Goal: Task Accomplishment & Management: Use online tool/utility

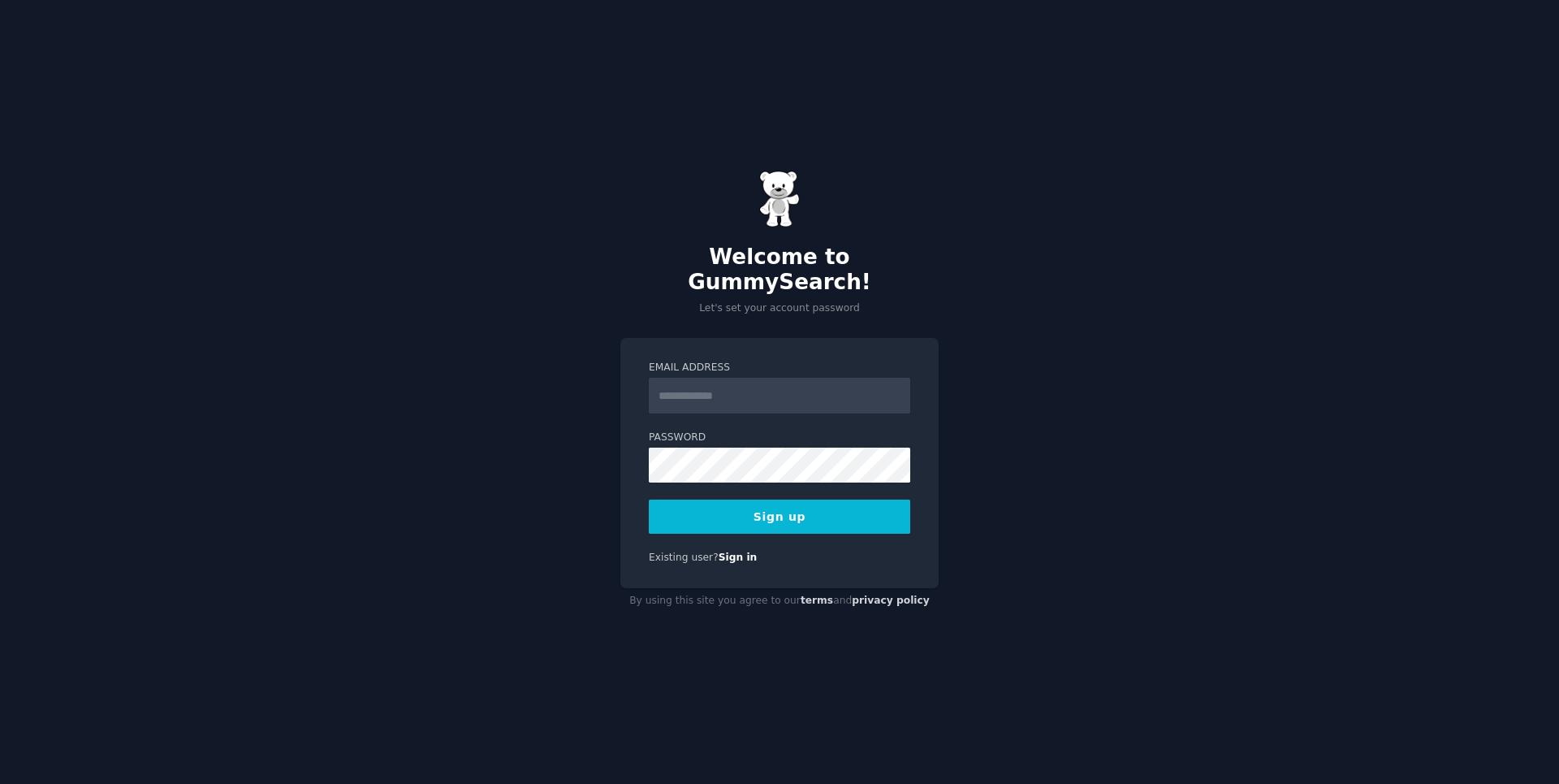
click at [718, 391] on input "Email Address" at bounding box center [780, 396] width 261 height 36
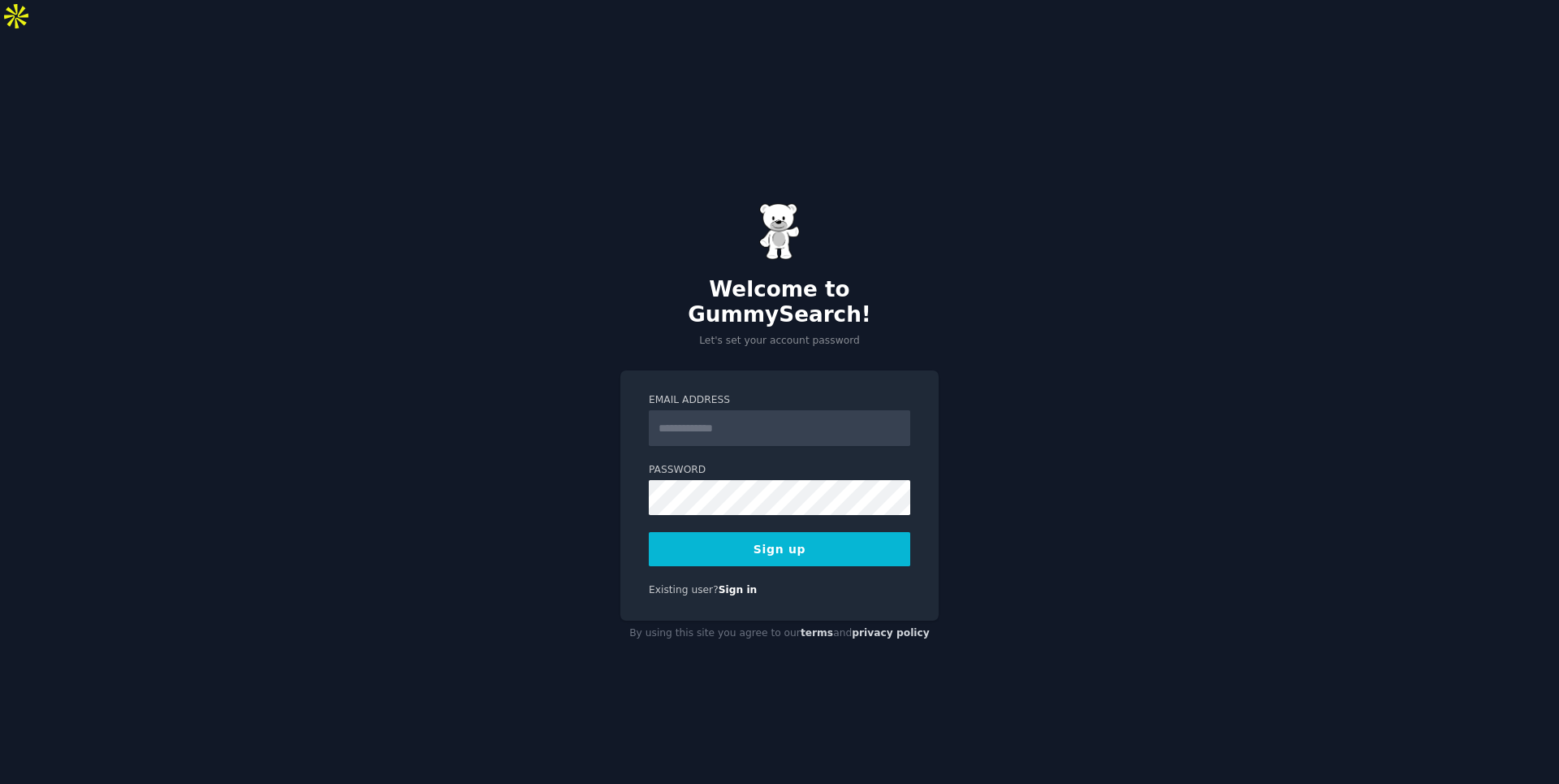
type input "**********"
click at [789, 532] on button "Sign up" at bounding box center [780, 549] width 261 height 34
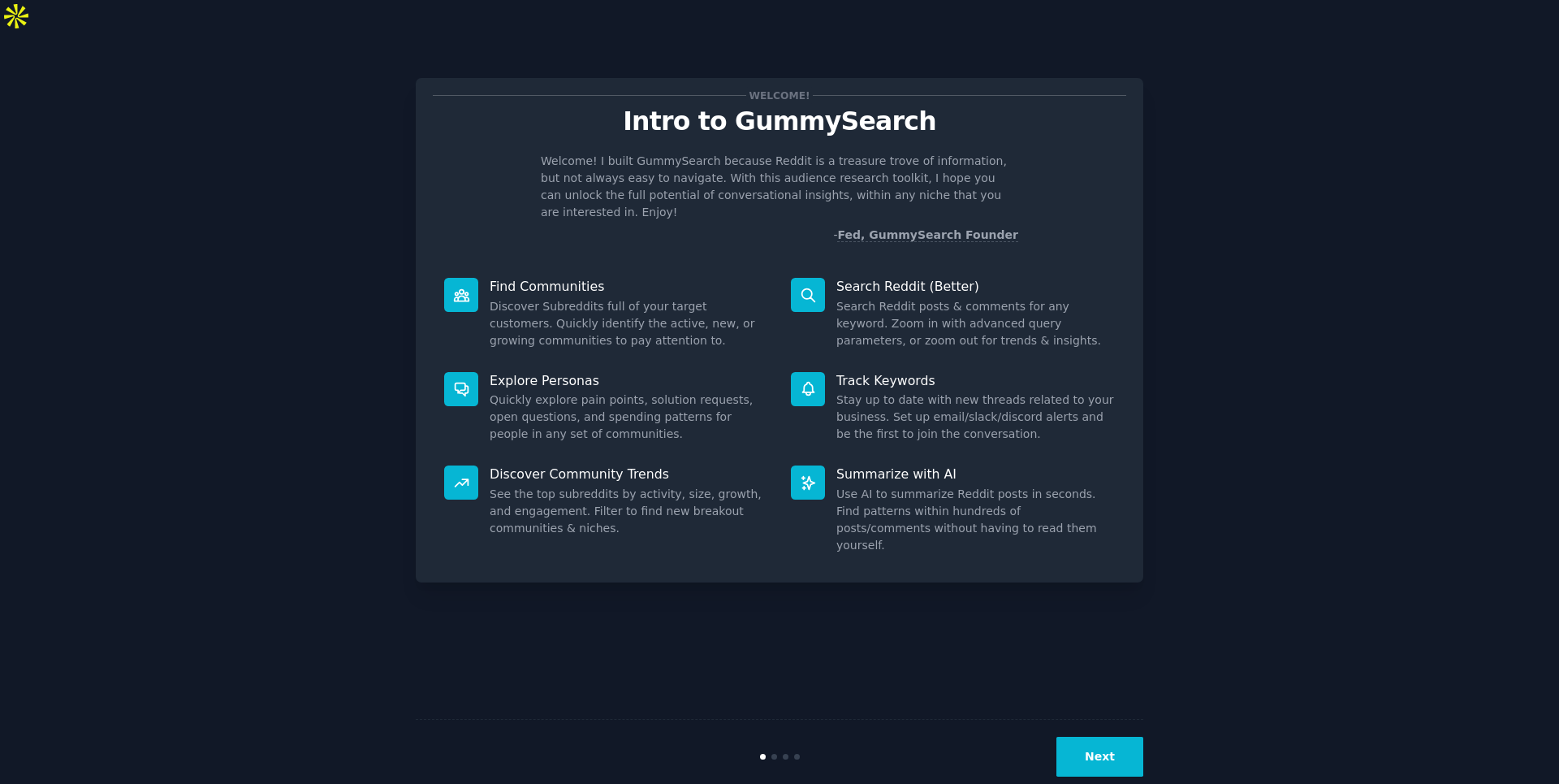
click at [1105, 736] on button "Next" at bounding box center [1099, 756] width 87 height 40
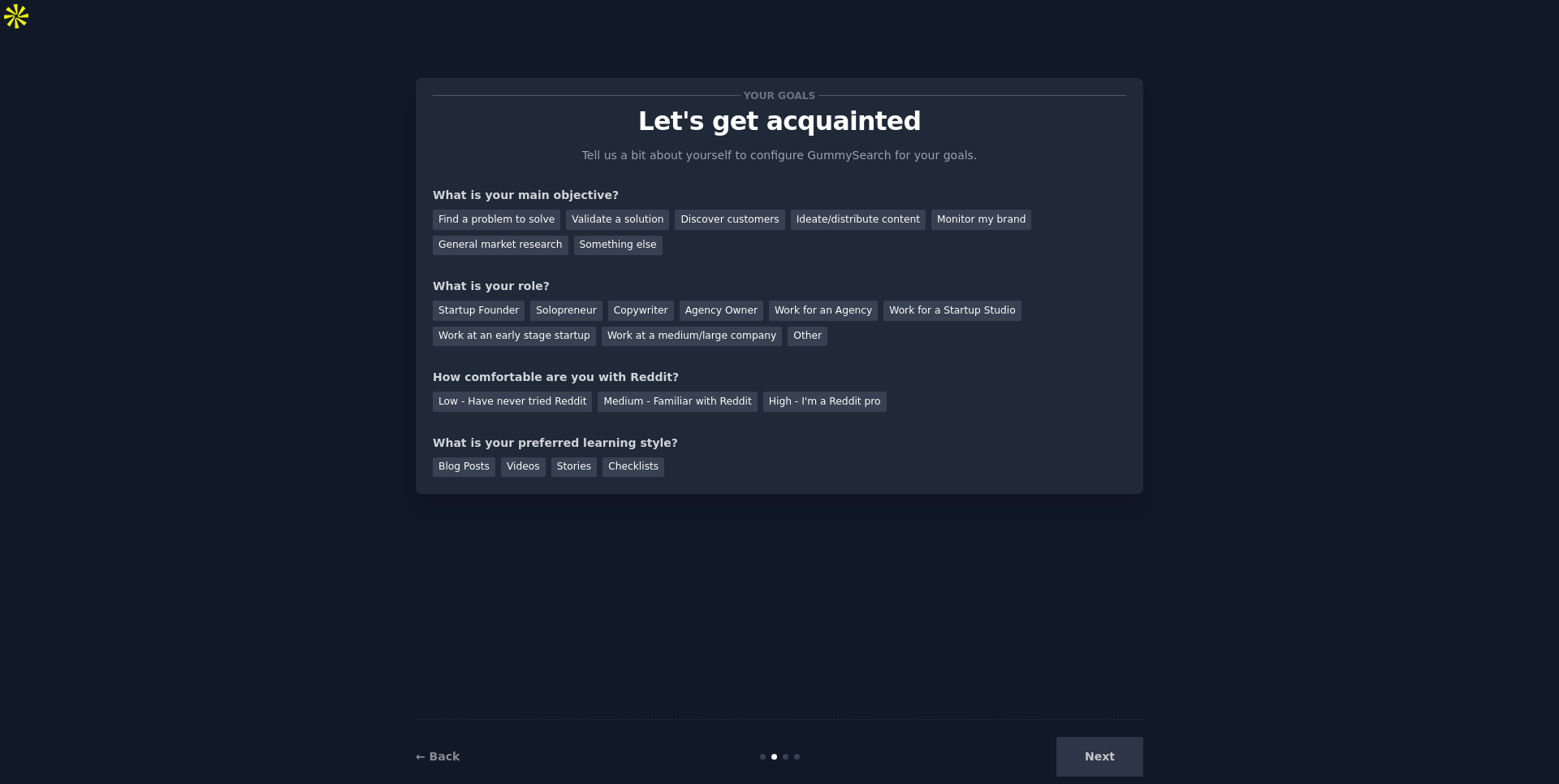
click at [1091, 736] on div "Next" at bounding box center [1021, 756] width 242 height 40
click at [1089, 736] on div "Next" at bounding box center [1021, 756] width 242 height 40
click at [734, 209] on div "Discover customers" at bounding box center [730, 219] width 110 height 21
click at [499, 300] on div "Startup Founder" at bounding box center [479, 310] width 92 height 21
click at [604, 391] on div "Medium - Familiar with Reddit" at bounding box center [677, 401] width 160 height 21
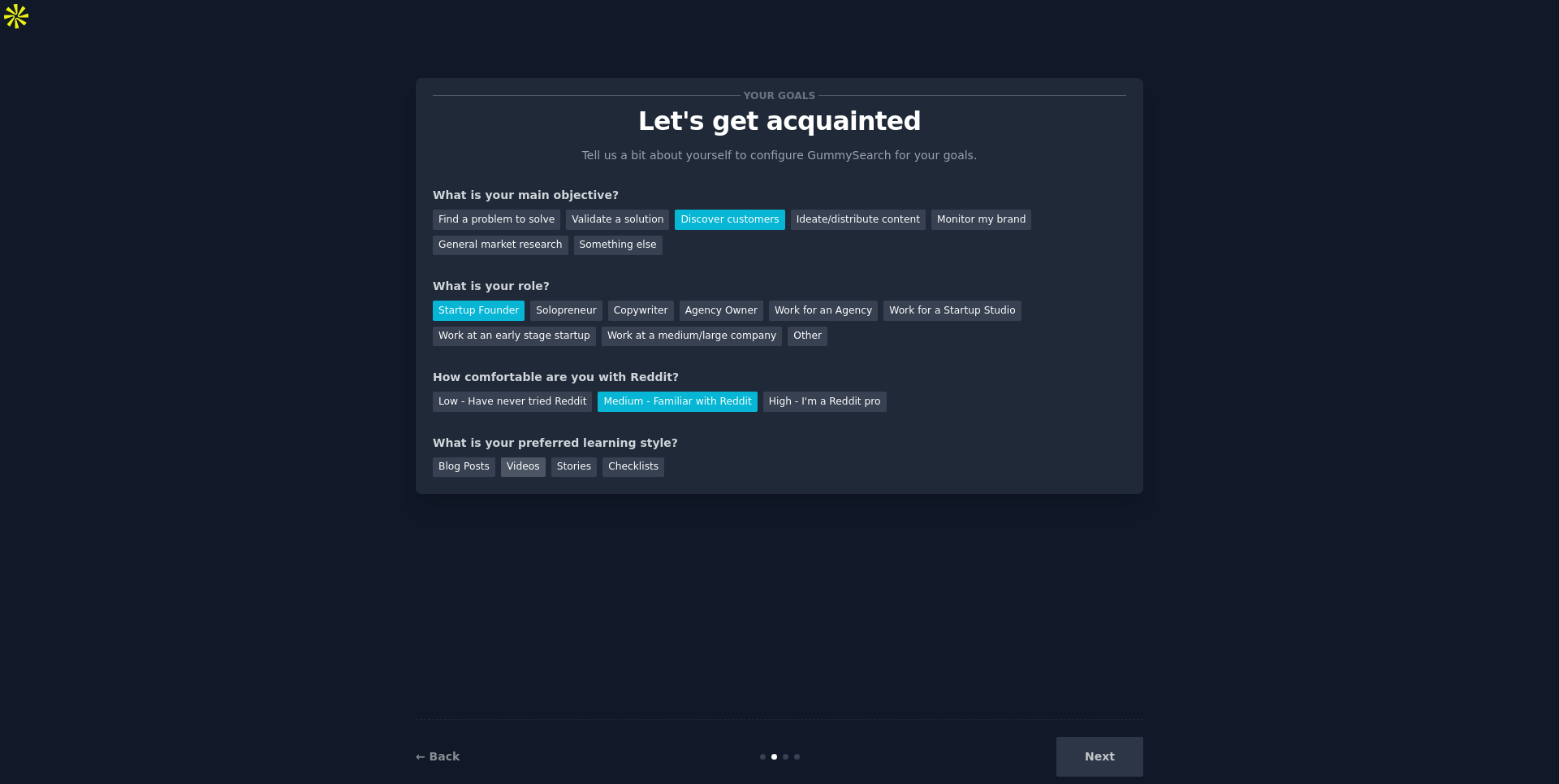
click at [520, 457] on div "Videos" at bounding box center [524, 467] width 45 height 21
click at [1098, 736] on button "Next" at bounding box center [1099, 756] width 87 height 40
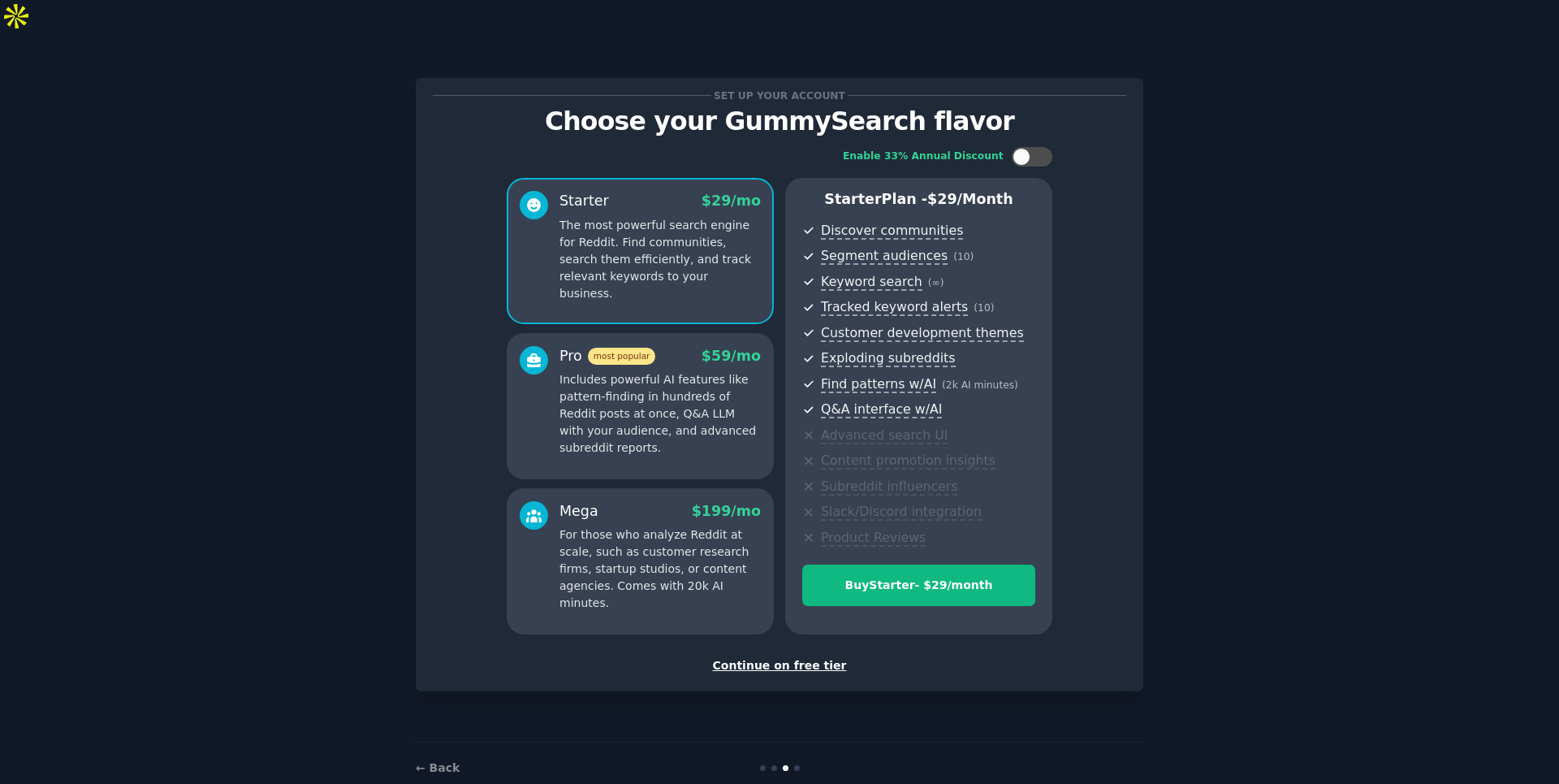
click at [795, 657] on div "Continue on free tier" at bounding box center [780, 665] width 694 height 17
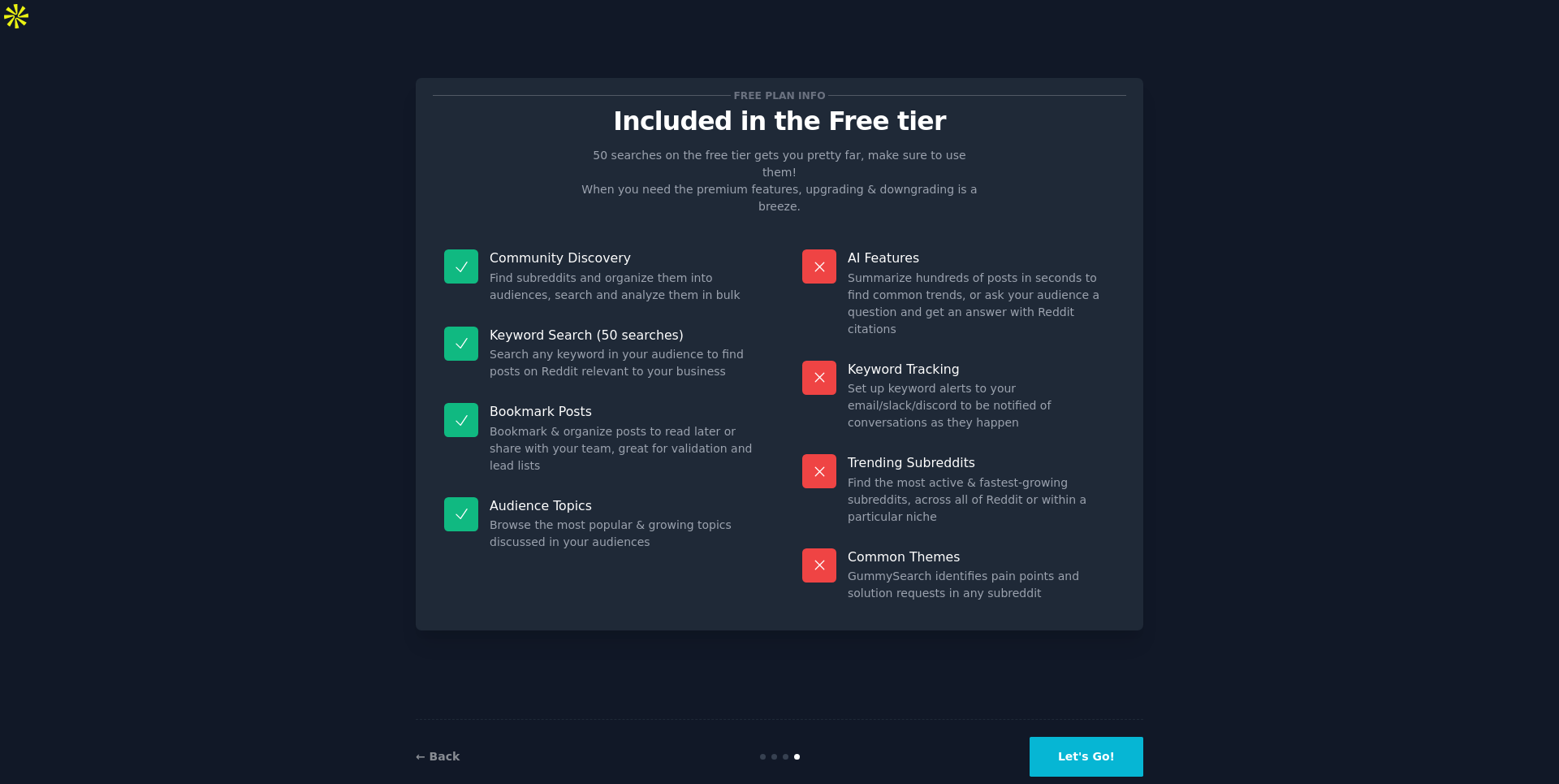
click at [1067, 736] on button "Let's Go!" at bounding box center [1087, 756] width 114 height 40
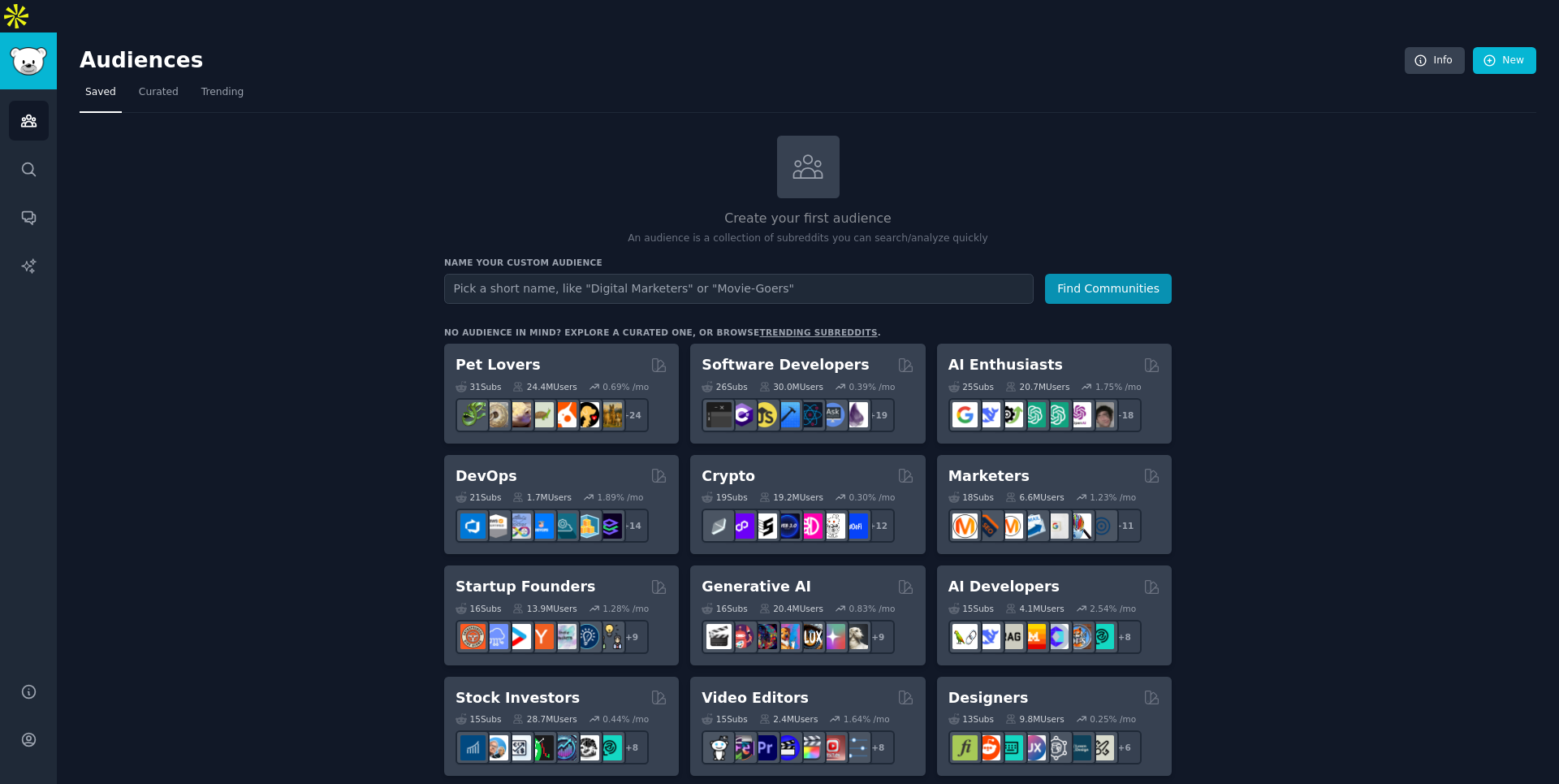
click at [529, 274] on input "text" at bounding box center [739, 288] width 589 height 30
type input "SaaS Founders"
click at [1103, 274] on button "Find Communities" at bounding box center [1108, 288] width 127 height 30
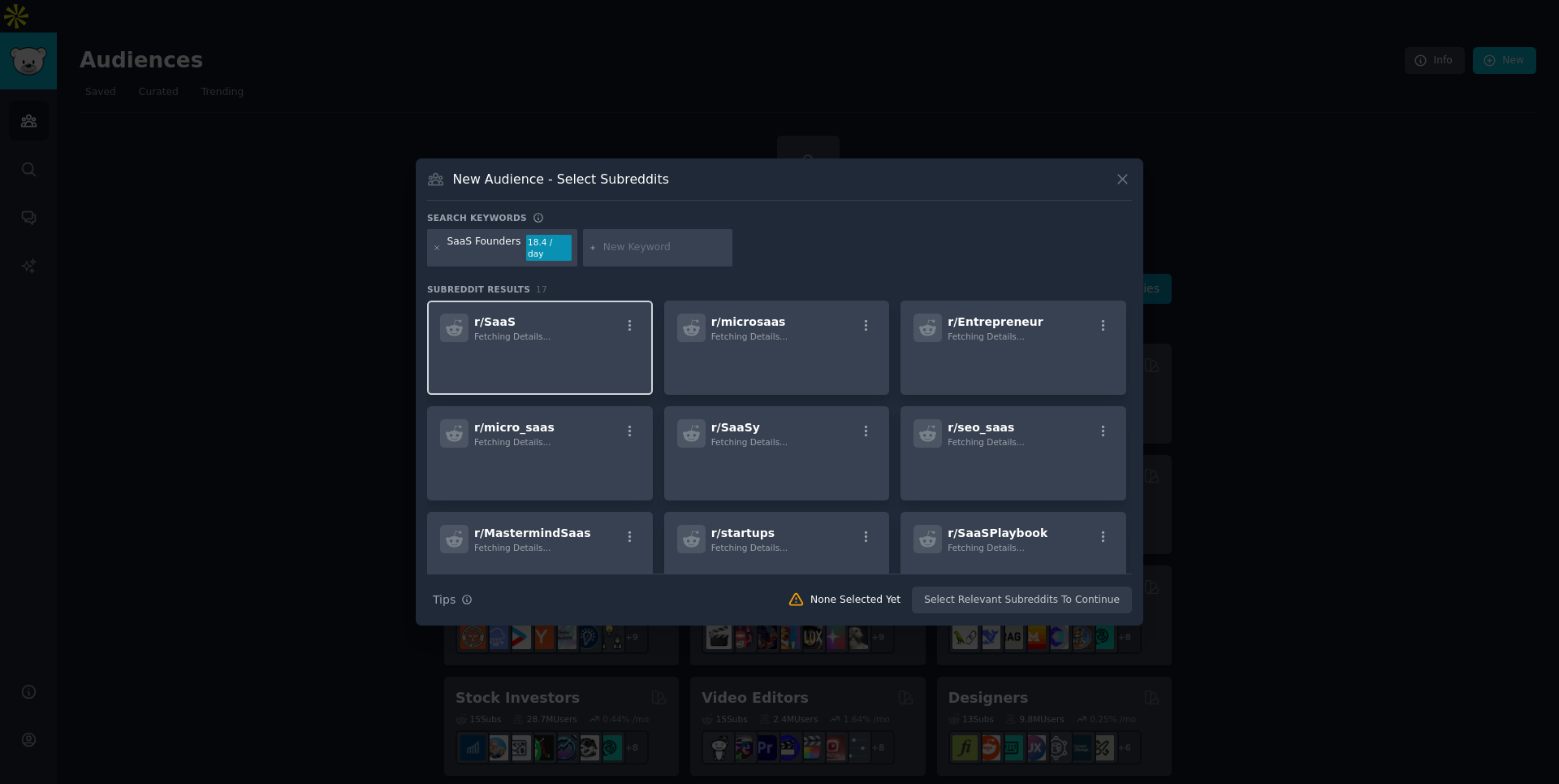
click at [579, 314] on div "r/ SaaS Fetching Details..." at bounding box center [540, 328] width 200 height 29
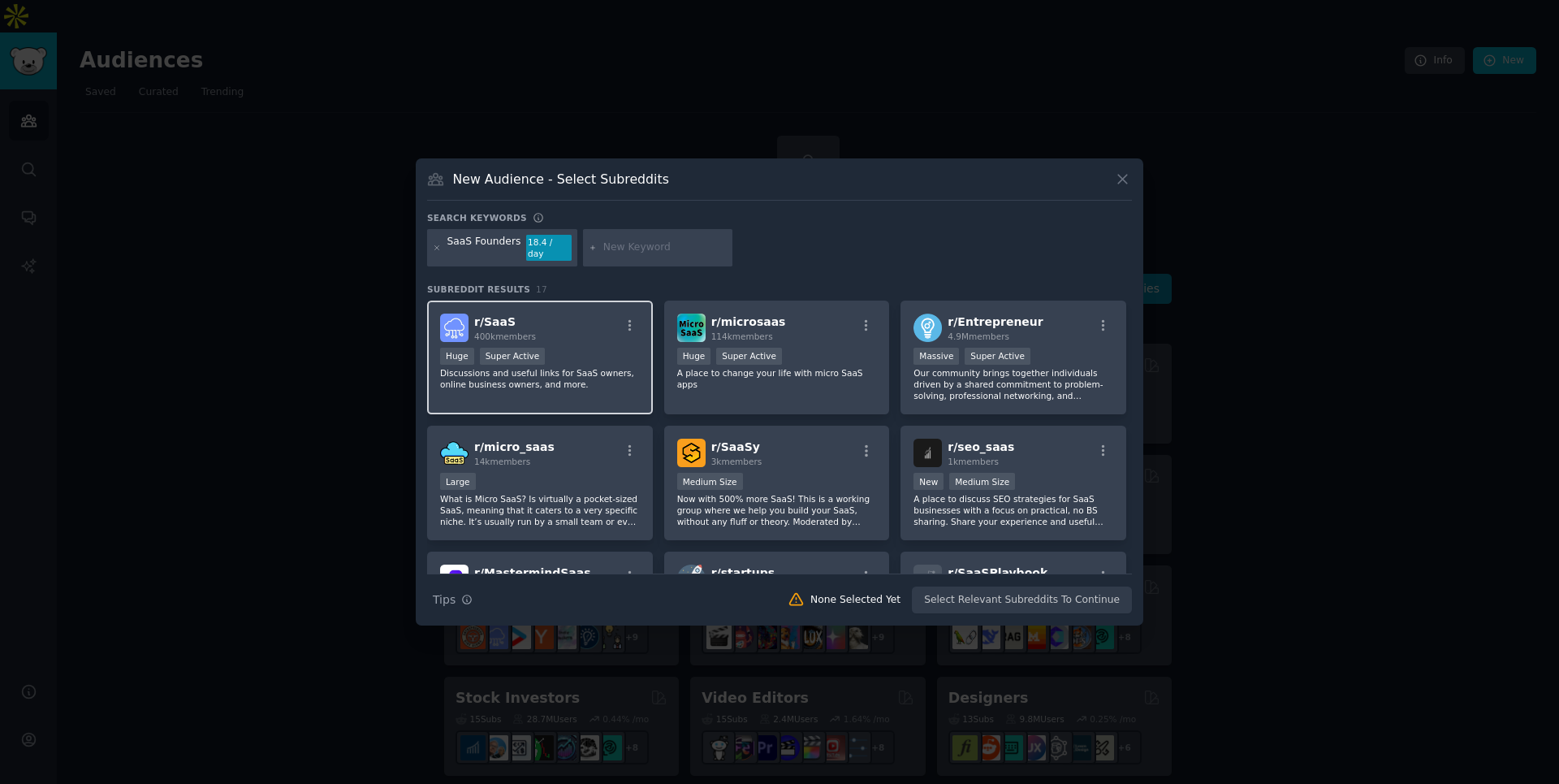
click at [579, 328] on div "r/ SaaS 400k members" at bounding box center [540, 328] width 200 height 29
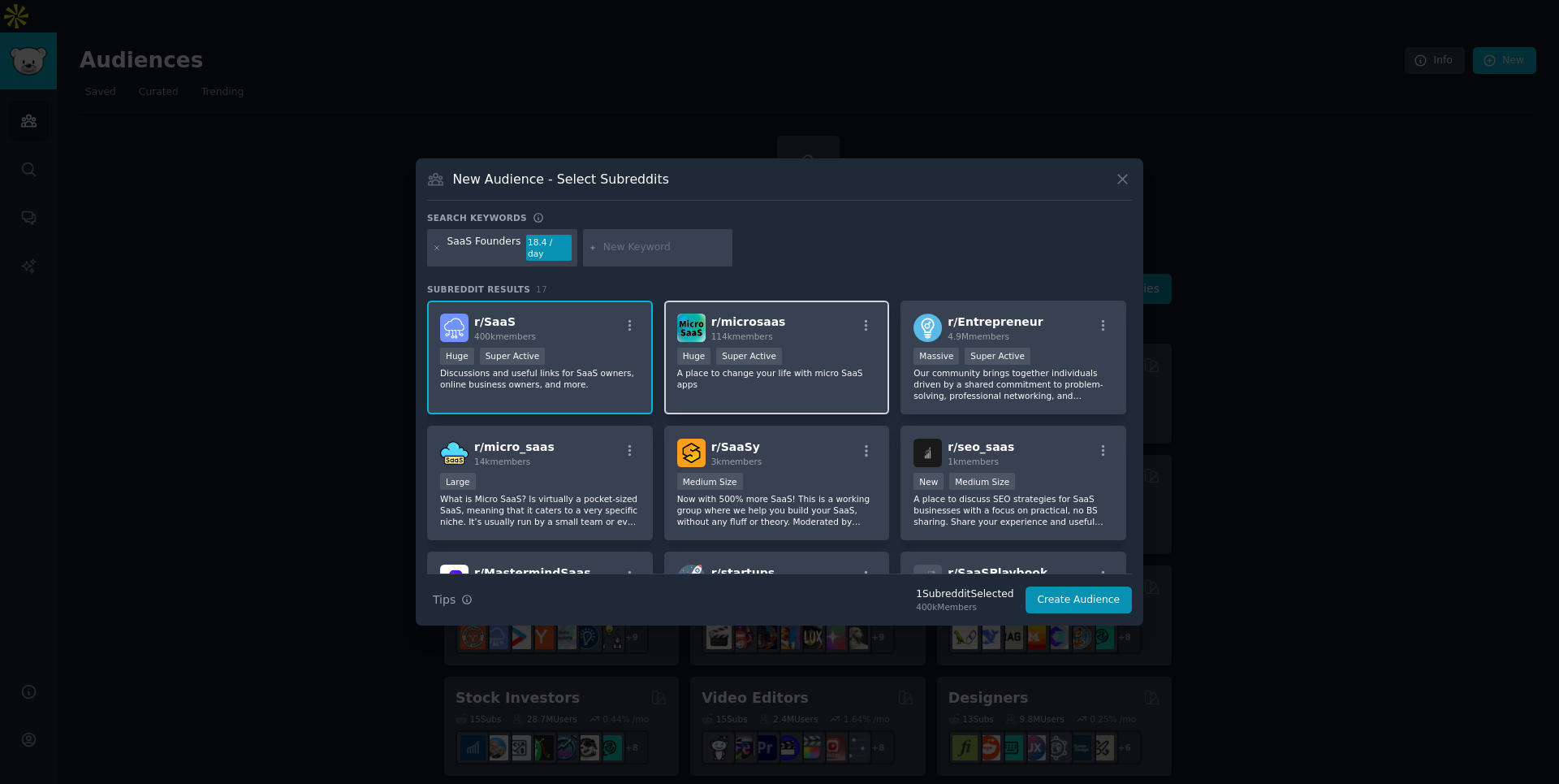
click at [809, 367] on p "A place to change your life with micro SaaS apps" at bounding box center [778, 378] width 200 height 23
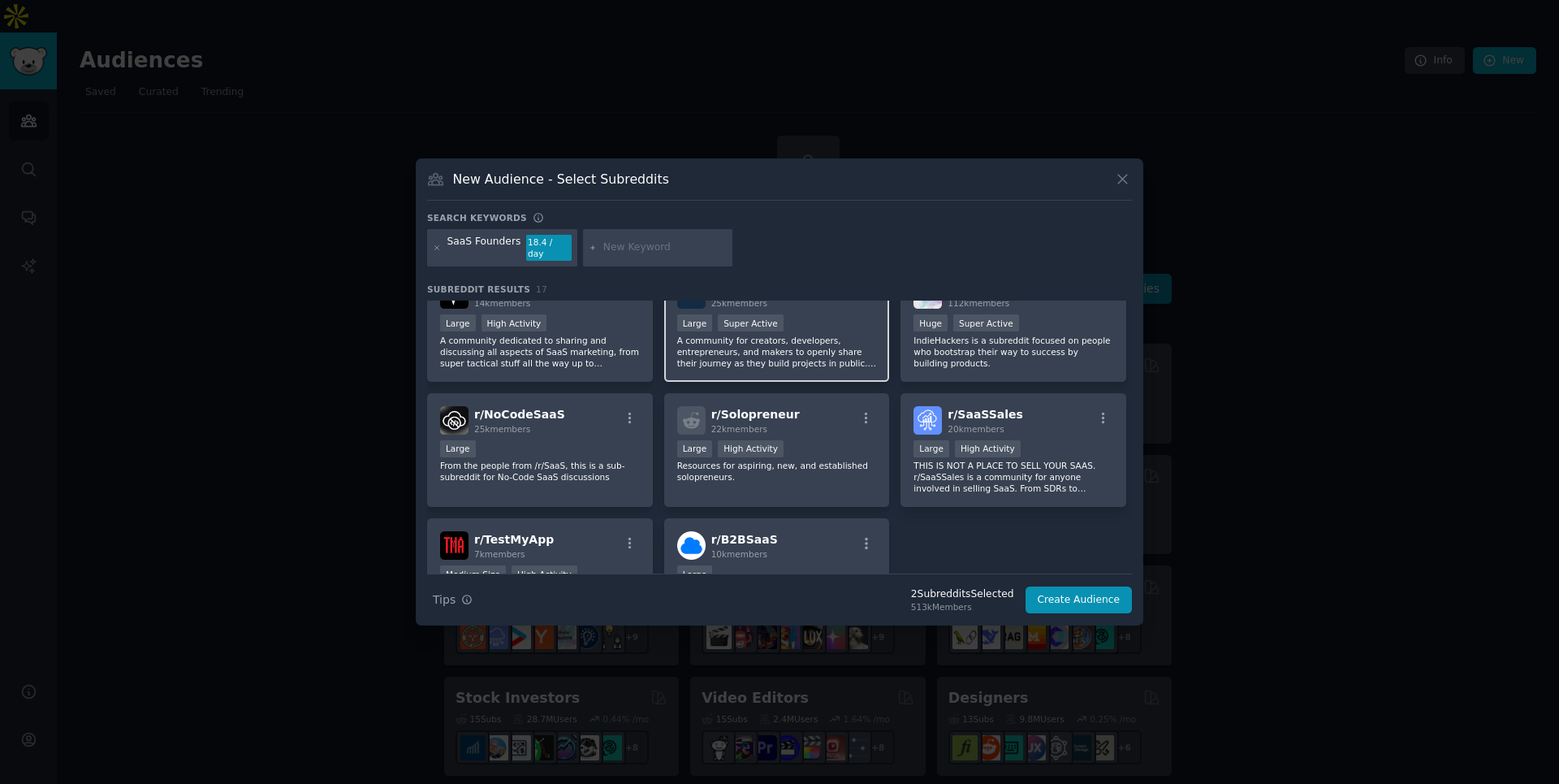
scroll to position [475, 0]
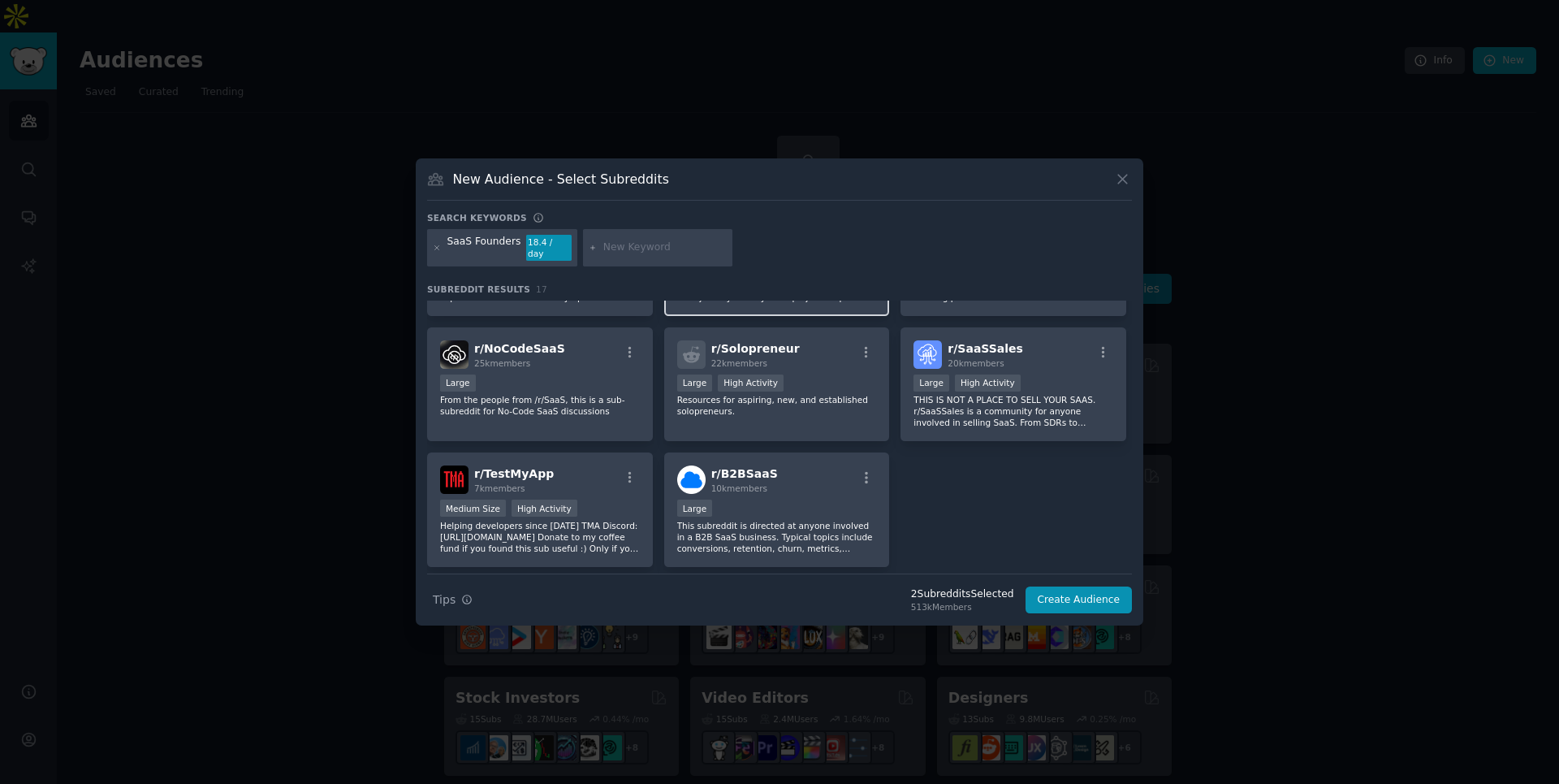
click at [837, 484] on div "r/ B2BSaaS 10k members" at bounding box center [778, 479] width 200 height 29
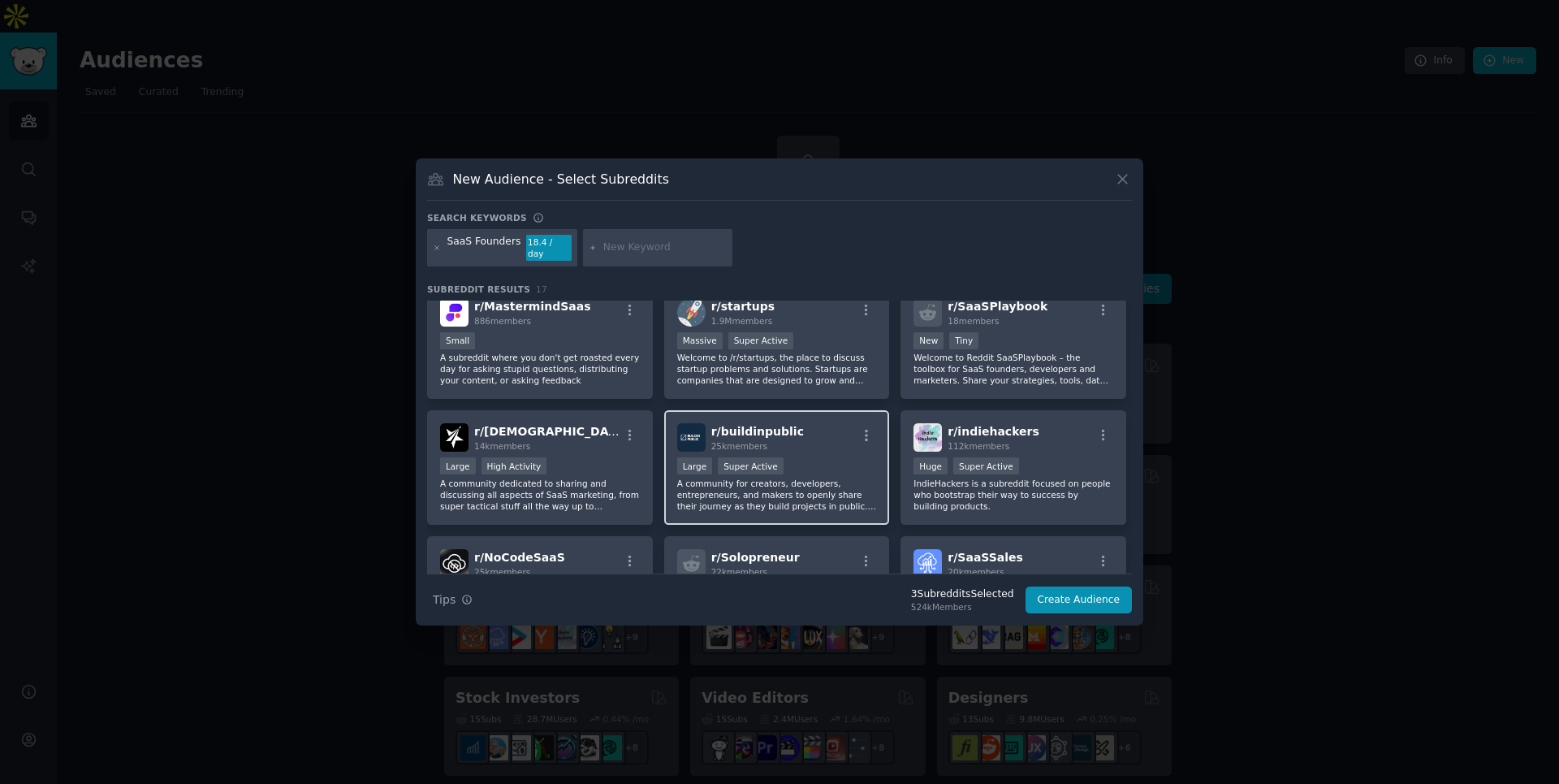
scroll to position [188, 0]
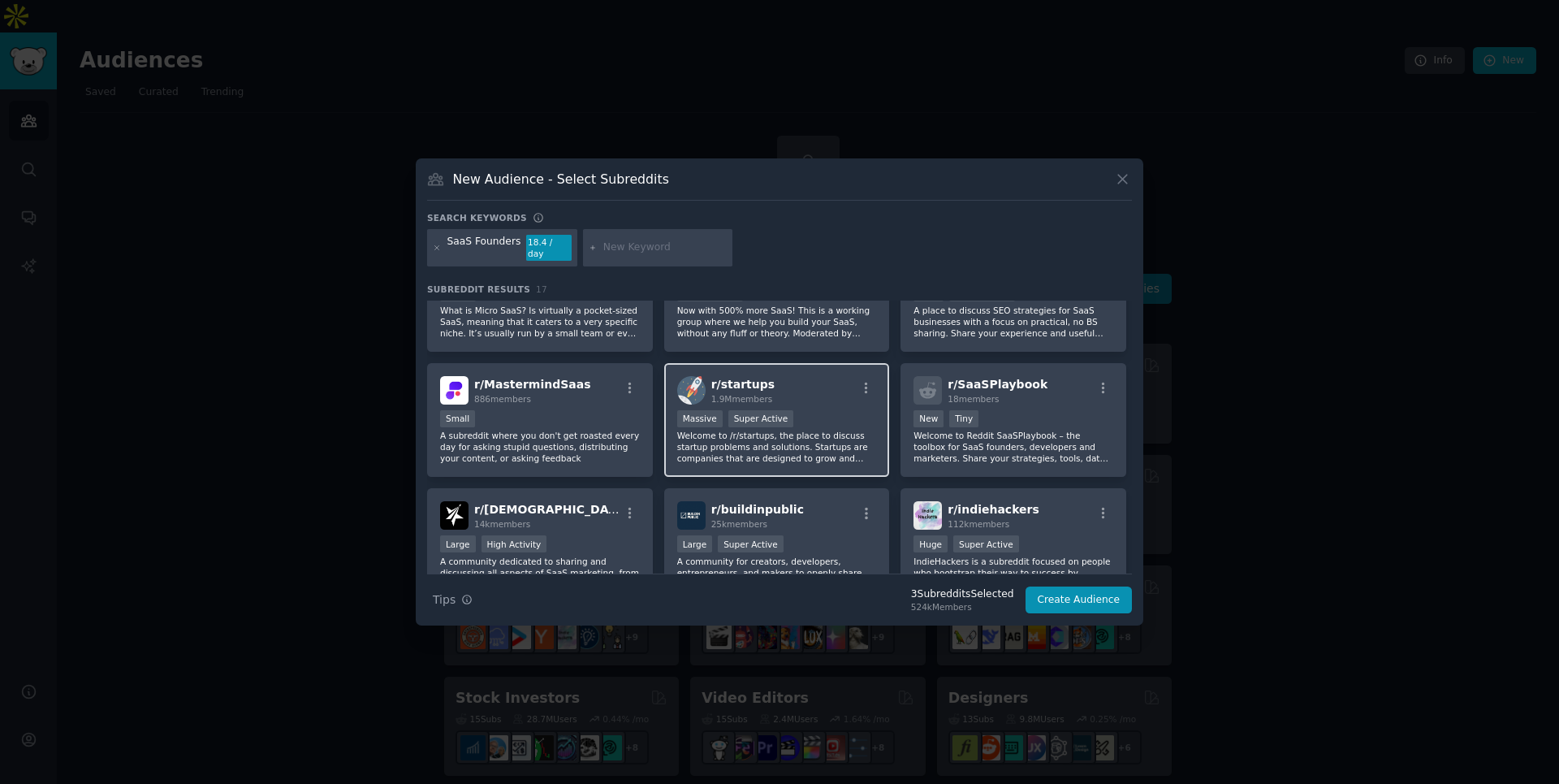
click at [822, 410] on div "Massive Super Active" at bounding box center [778, 420] width 200 height 21
click at [630, 248] on input "text" at bounding box center [665, 248] width 123 height 14
type input "Churn rate"
click at [590, 245] on icon at bounding box center [593, 248] width 9 height 9
click at [628, 246] on input "Churn rate" at bounding box center [665, 248] width 123 height 14
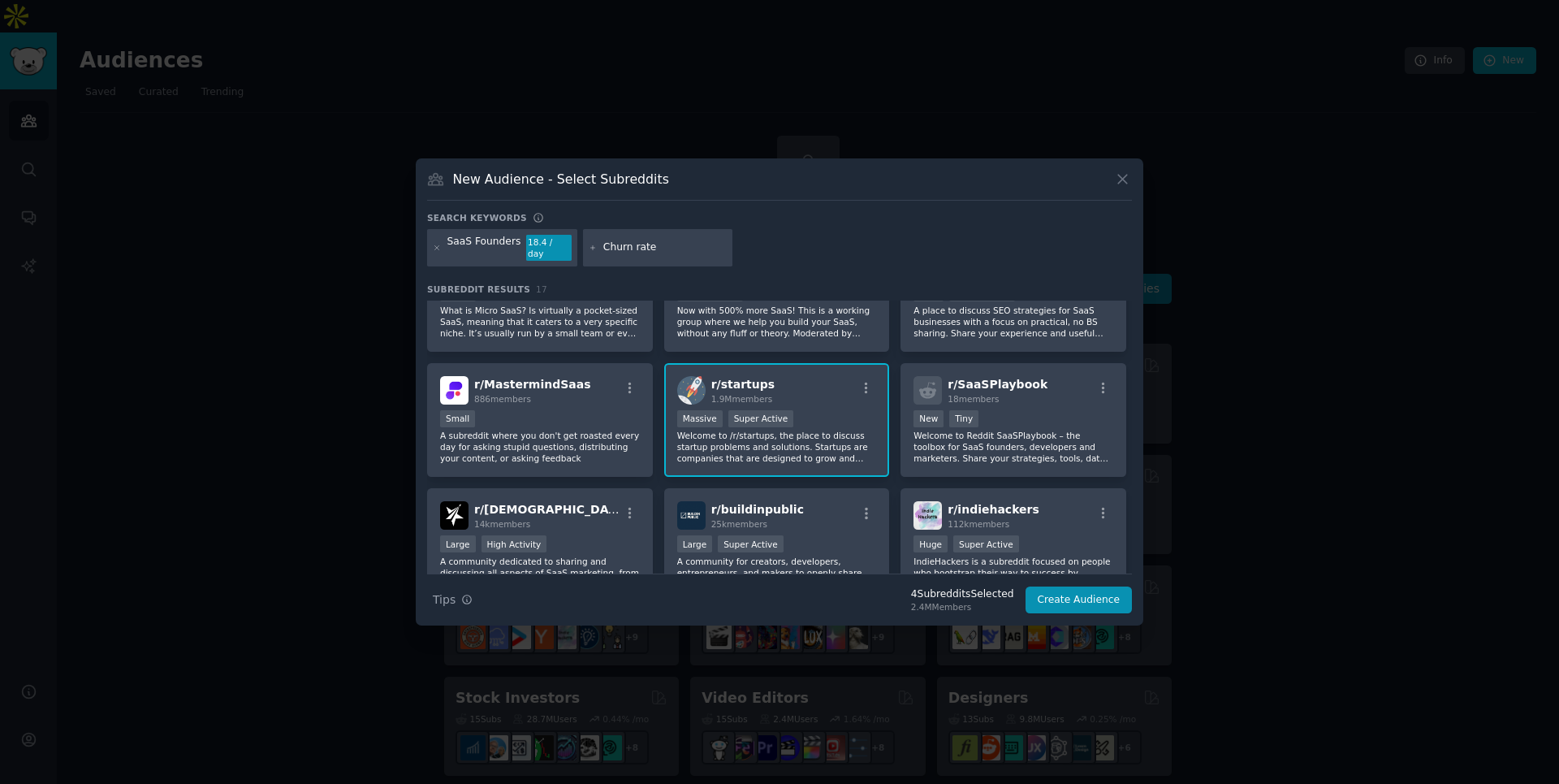
click at [628, 246] on input "Churn rate" at bounding box center [665, 248] width 123 height 14
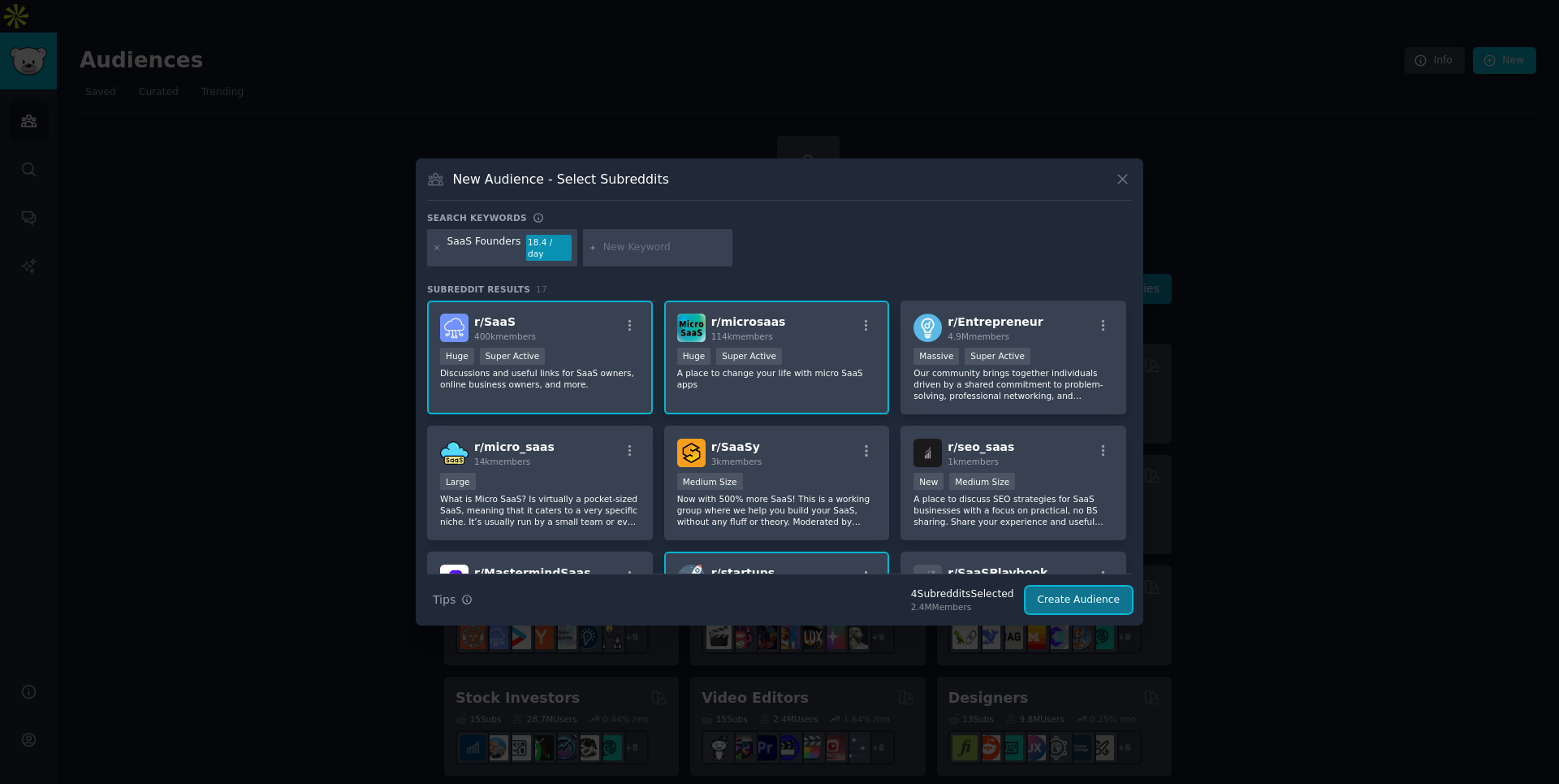
click at [1083, 596] on button "Create Audience" at bounding box center [1079, 600] width 107 height 28
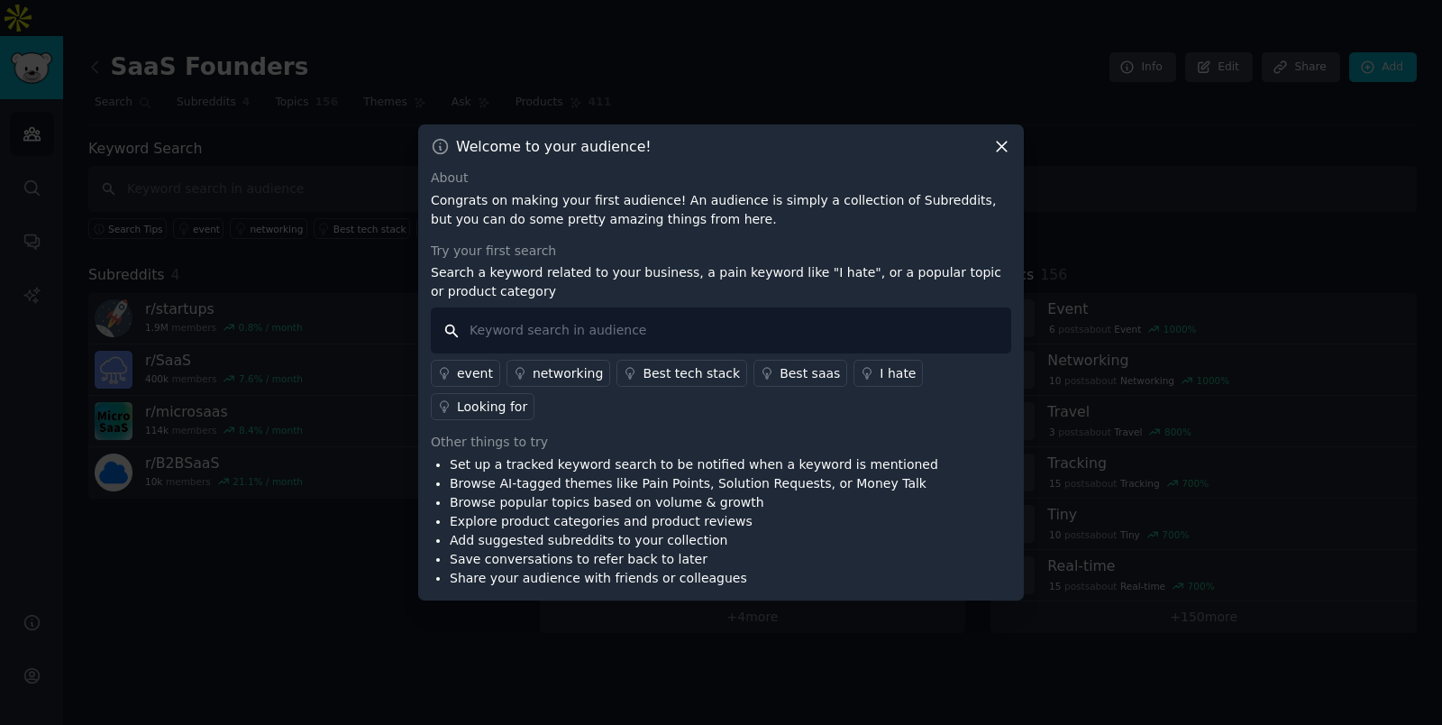
click at [604, 343] on input "text" at bounding box center [721, 330] width 580 height 46
type input "Churn Rate"
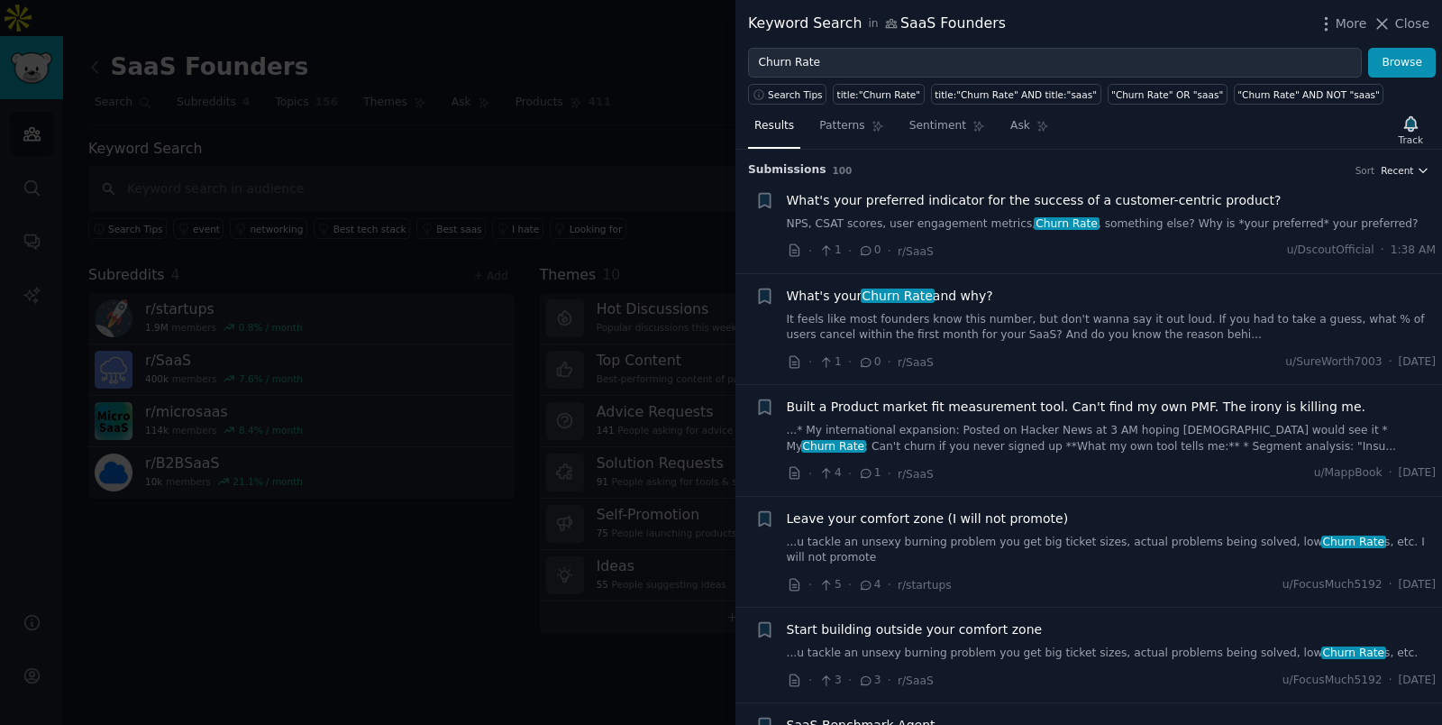
click at [1406, 169] on span "Recent" at bounding box center [1397, 170] width 32 height 13
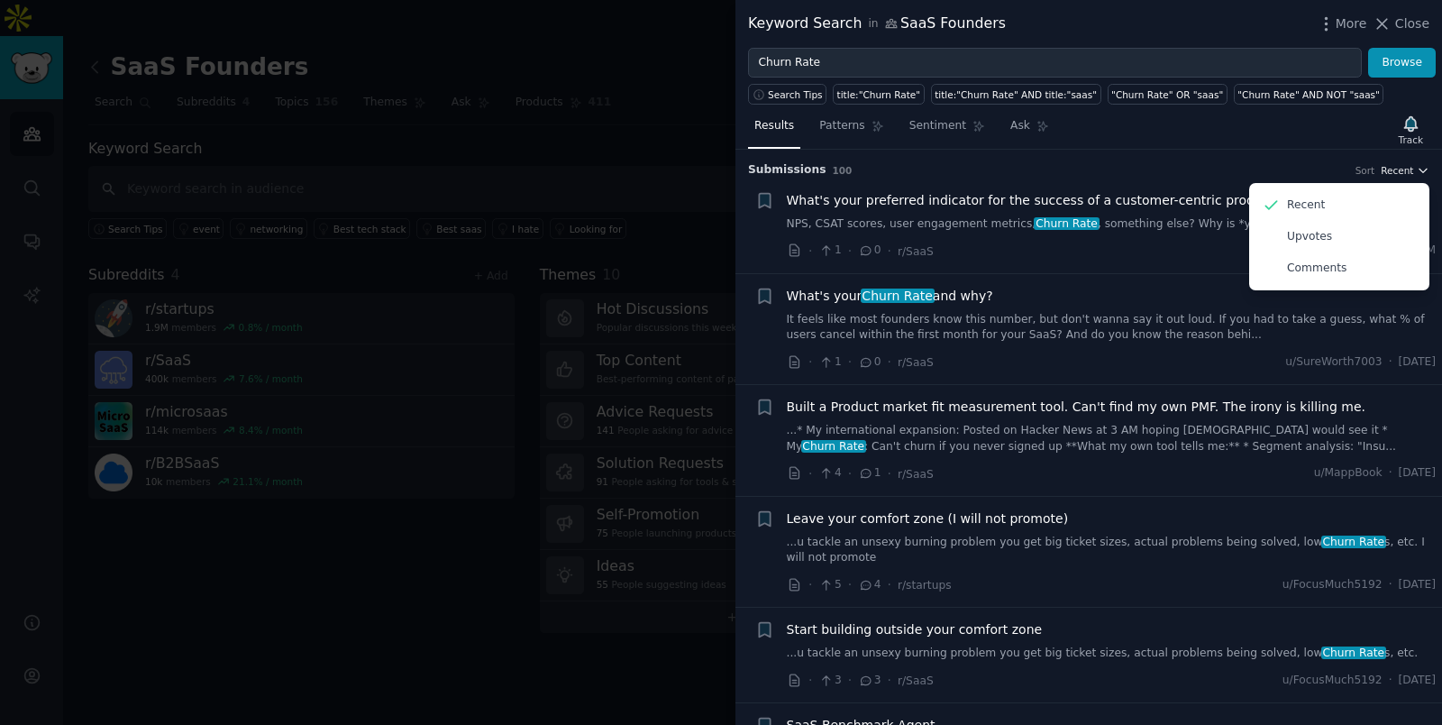
click at [1406, 169] on span "Recent" at bounding box center [1397, 170] width 32 height 13
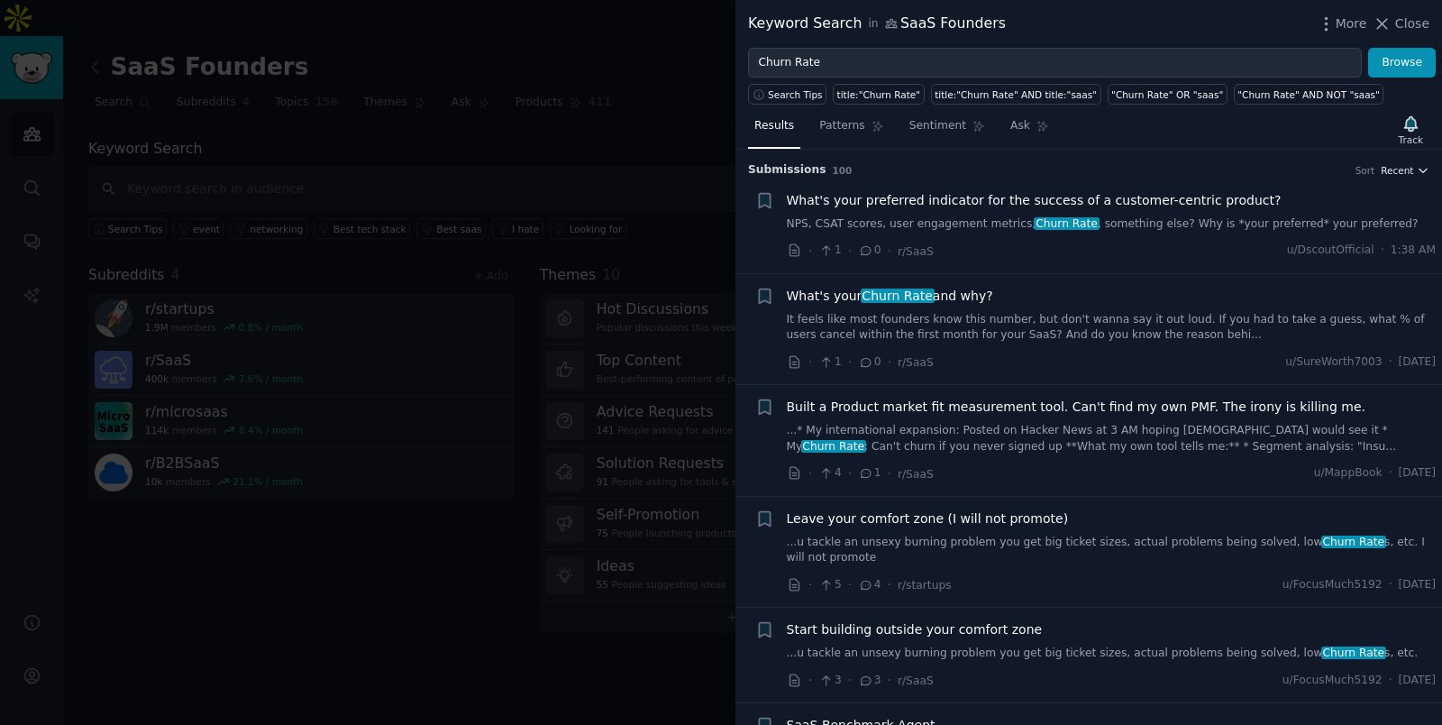
click at [1406, 169] on span "Recent" at bounding box center [1397, 170] width 32 height 13
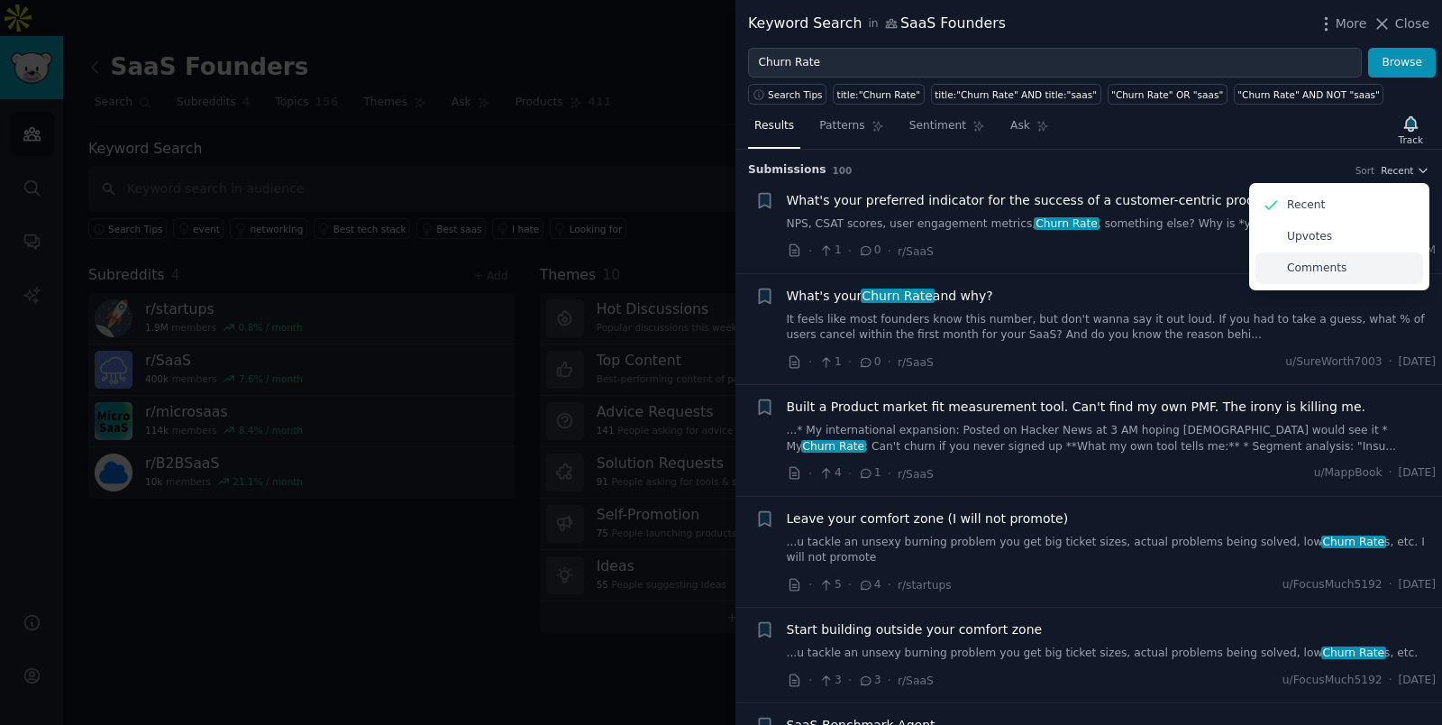
click at [1346, 268] on div "Comments" at bounding box center [1339, 268] width 168 height 32
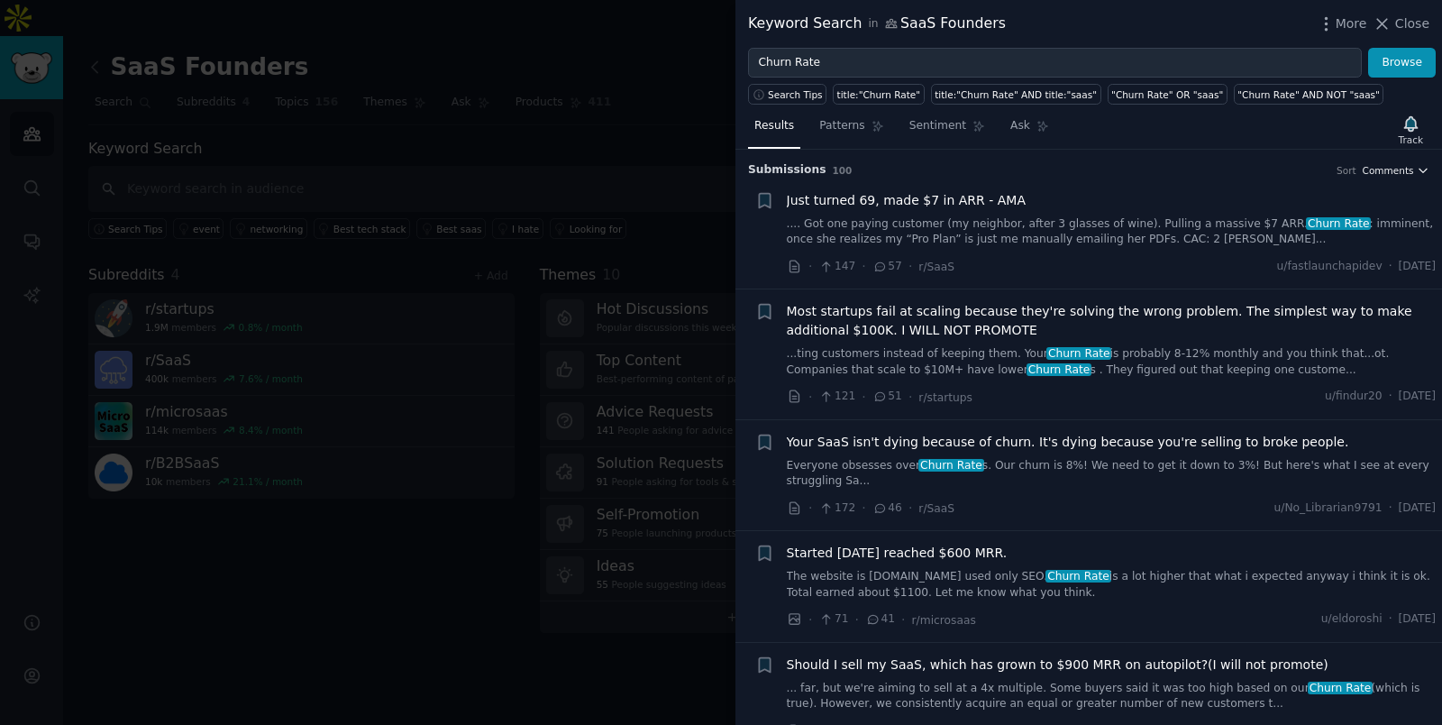
click at [1417, 166] on icon "button" at bounding box center [1423, 170] width 13 height 13
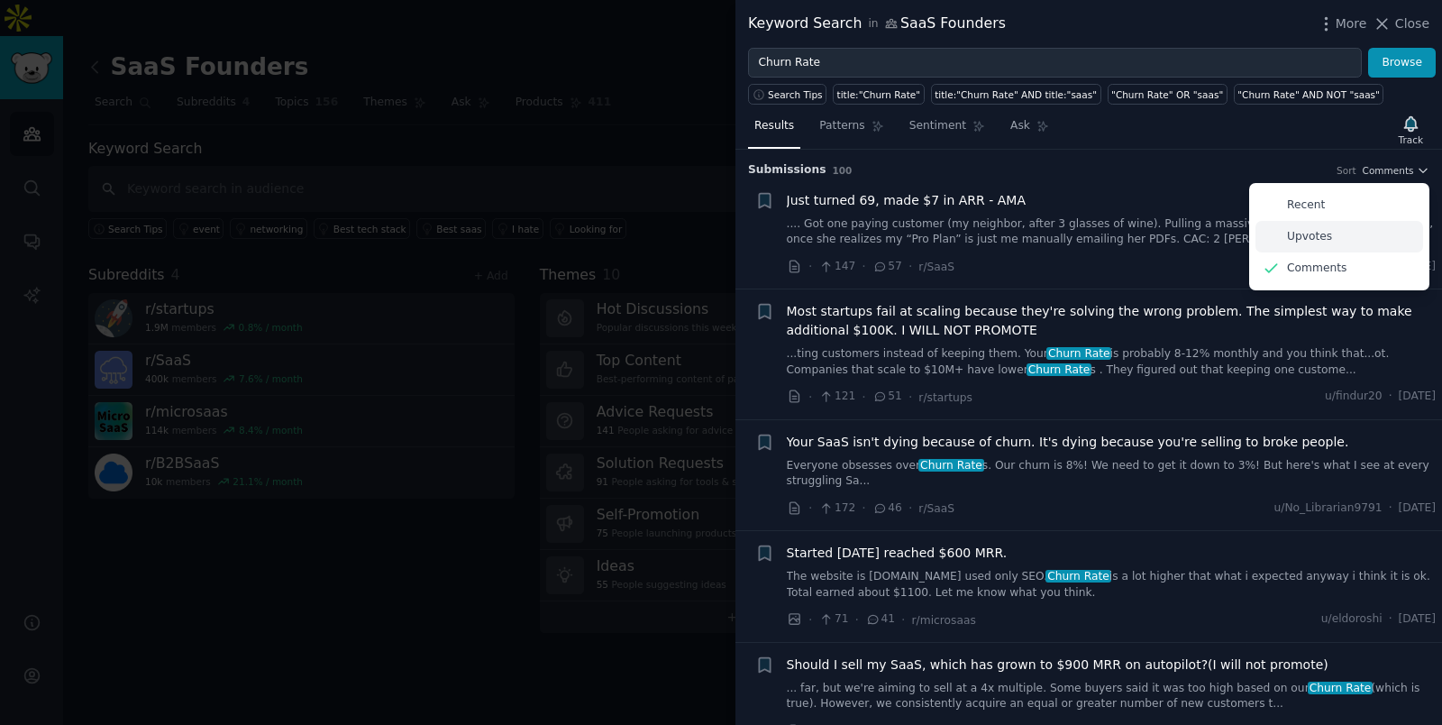
click at [1326, 225] on div "Upvotes" at bounding box center [1339, 237] width 168 height 32
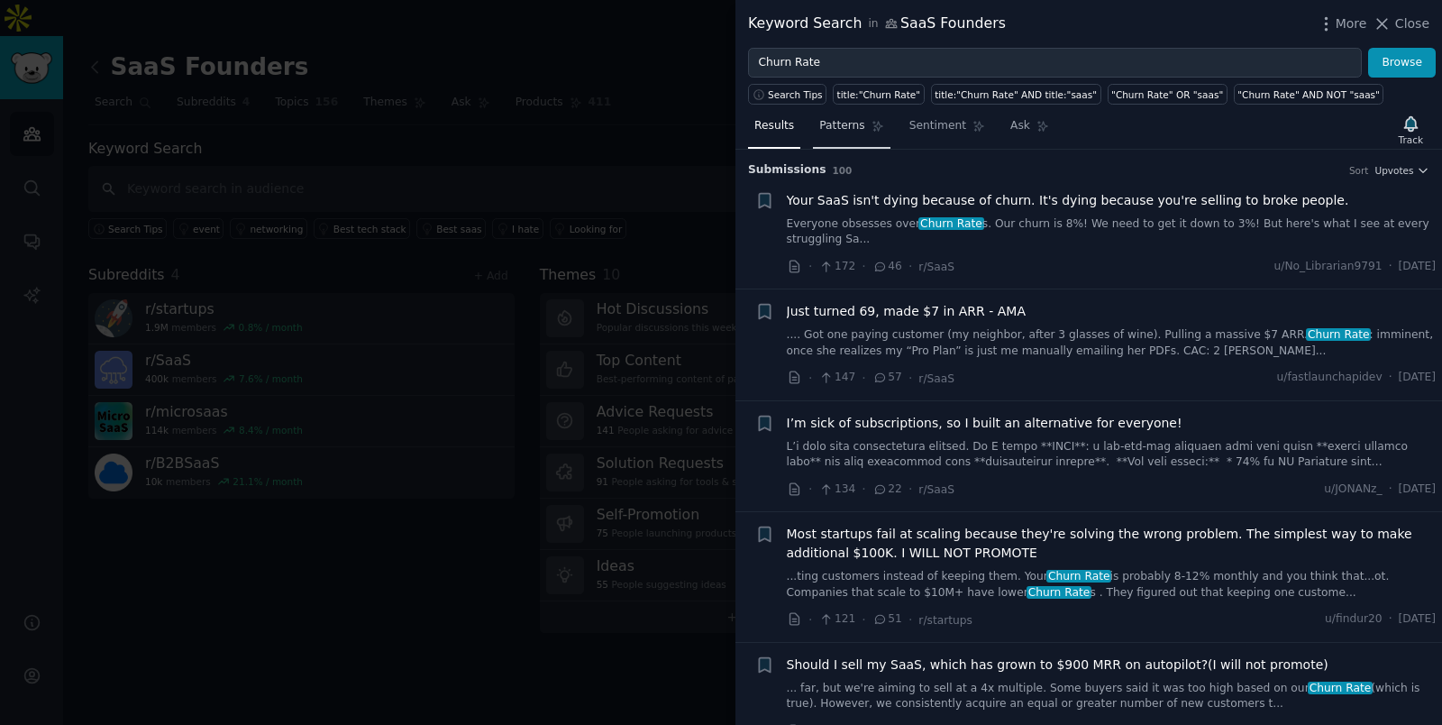
click at [851, 121] on span "Patterns" at bounding box center [841, 126] width 45 height 16
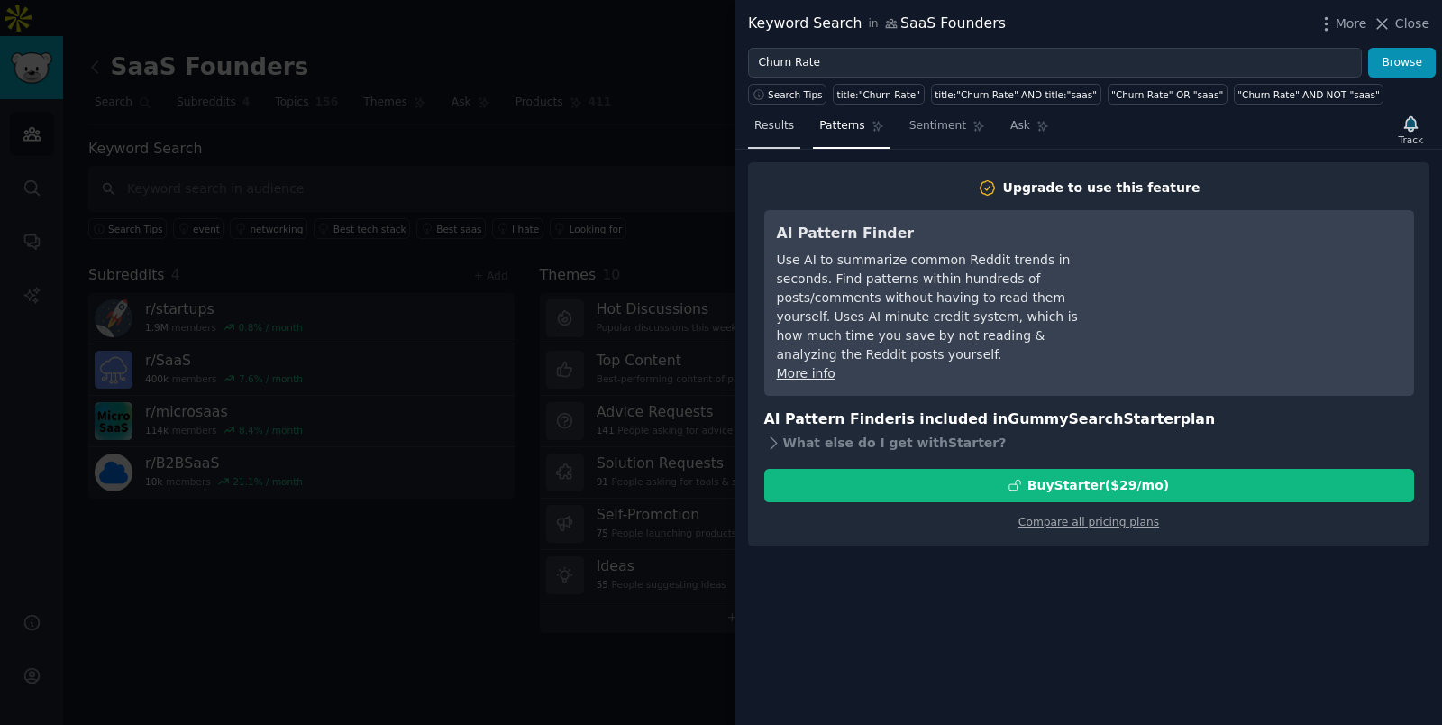
click at [768, 123] on span "Results" at bounding box center [774, 126] width 40 height 16
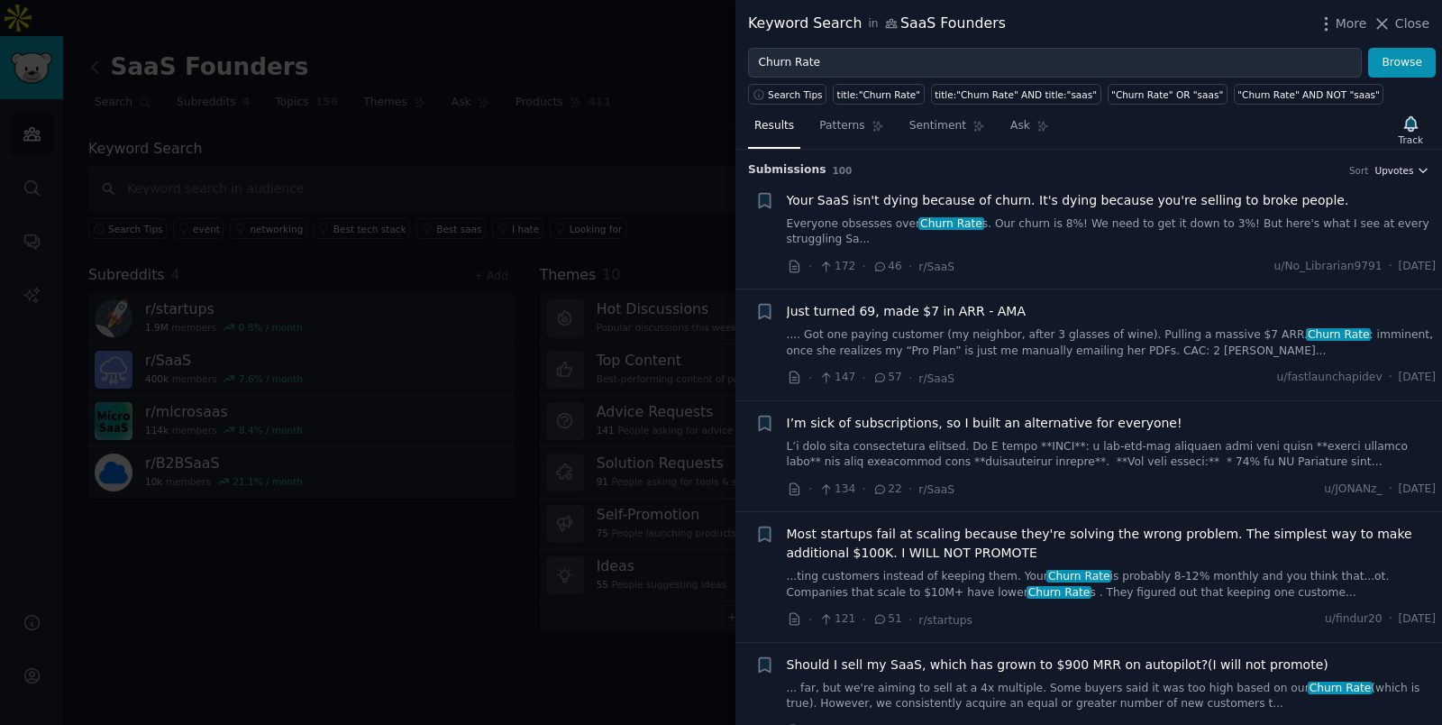
click at [1421, 164] on icon "button" at bounding box center [1423, 170] width 13 height 13
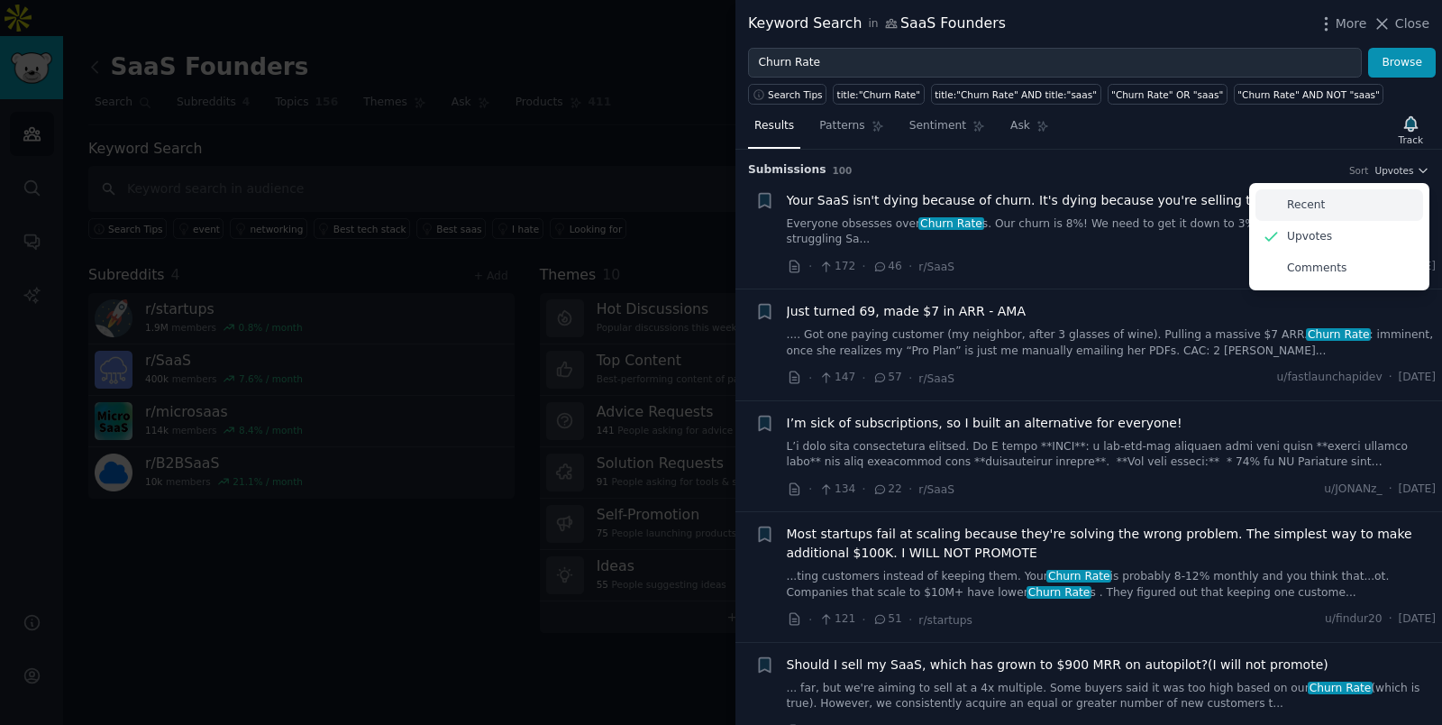
click at [1325, 205] on div "Recent" at bounding box center [1339, 205] width 168 height 32
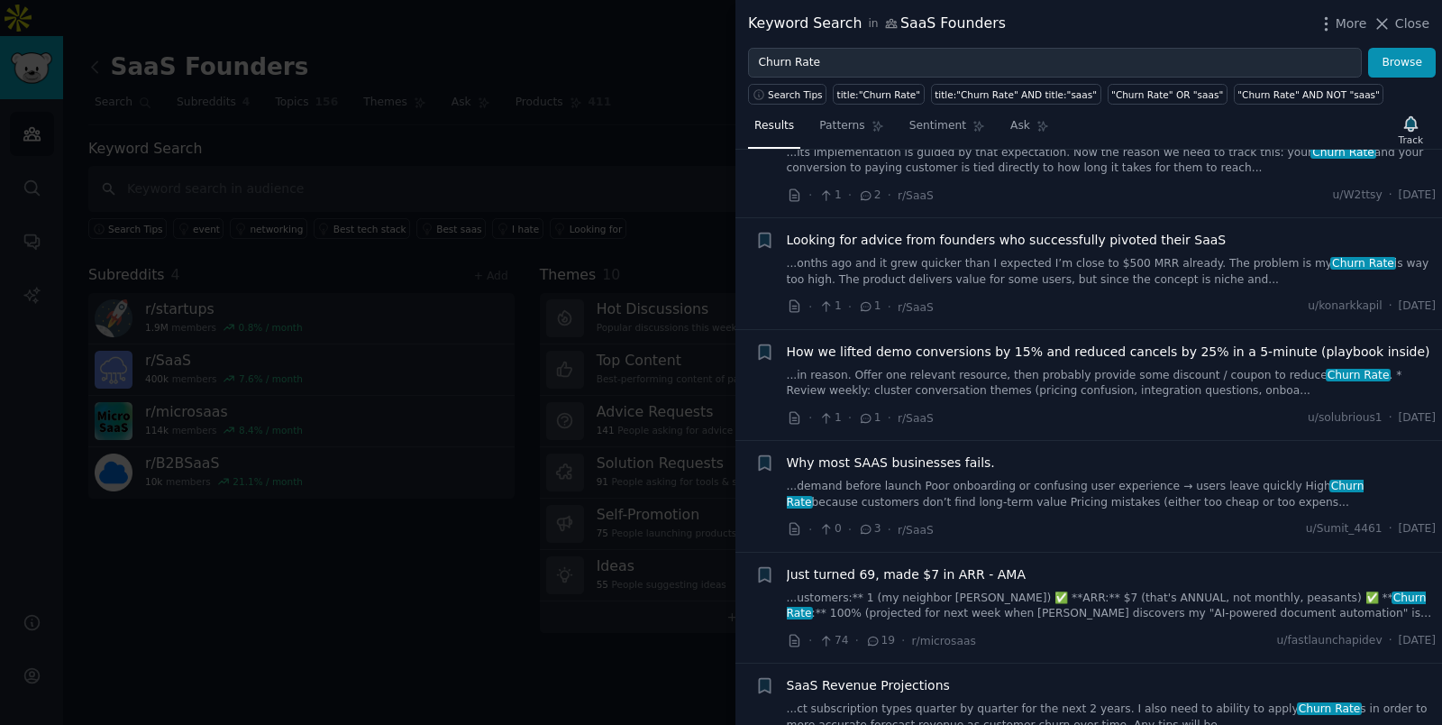
scroll to position [743, 0]
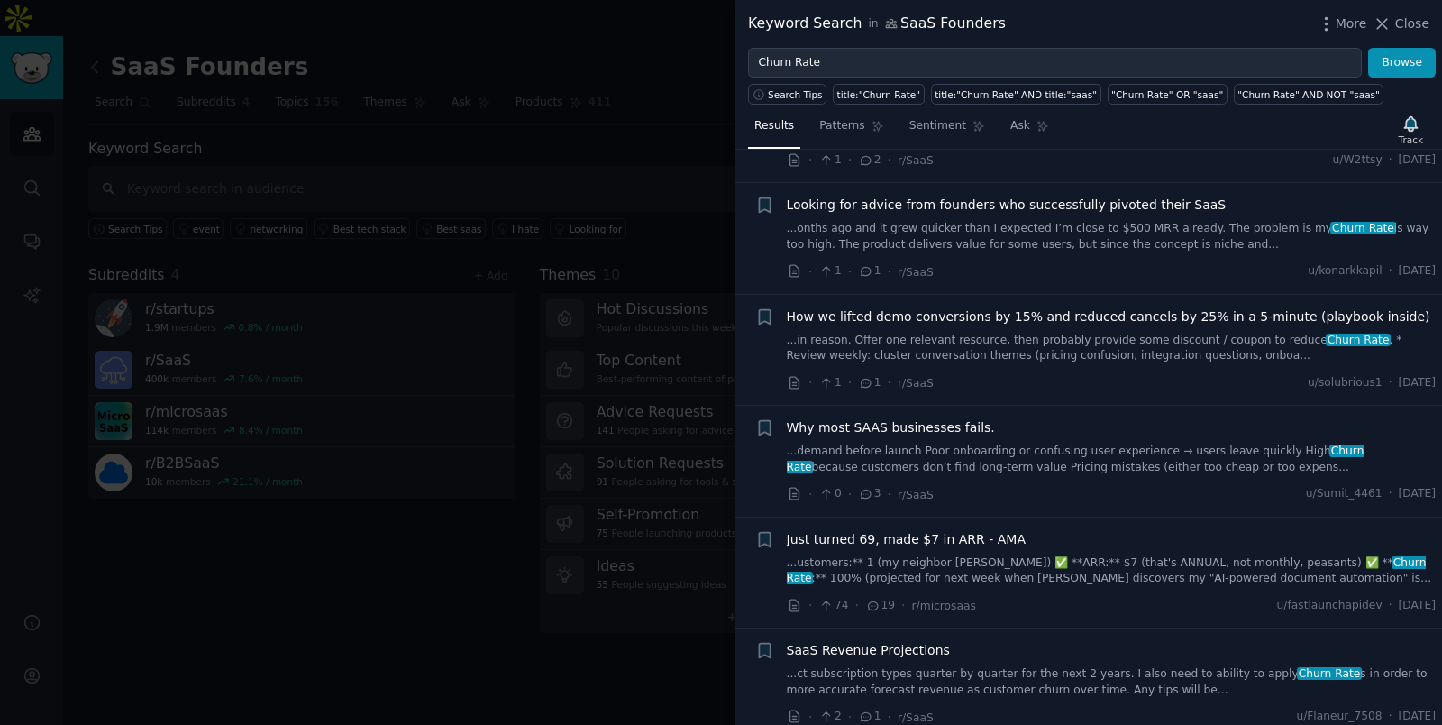
click at [1048, 463] on link "...demand before launch Poor onboarding or confusing user experience → users le…" at bounding box center [1112, 459] width 650 height 32
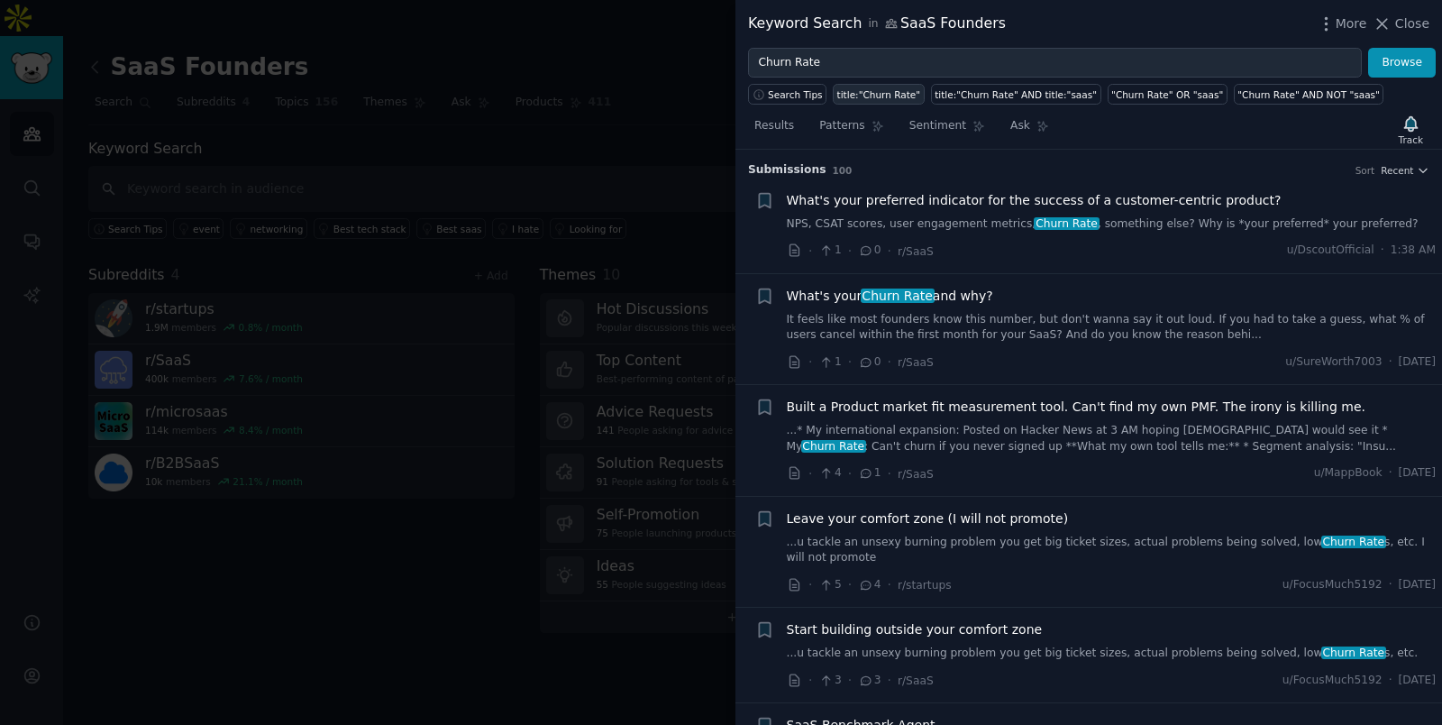
click at [890, 96] on div "title:"Churn Rate"" at bounding box center [879, 94] width 84 height 13
type input "title:"Churn Rate""
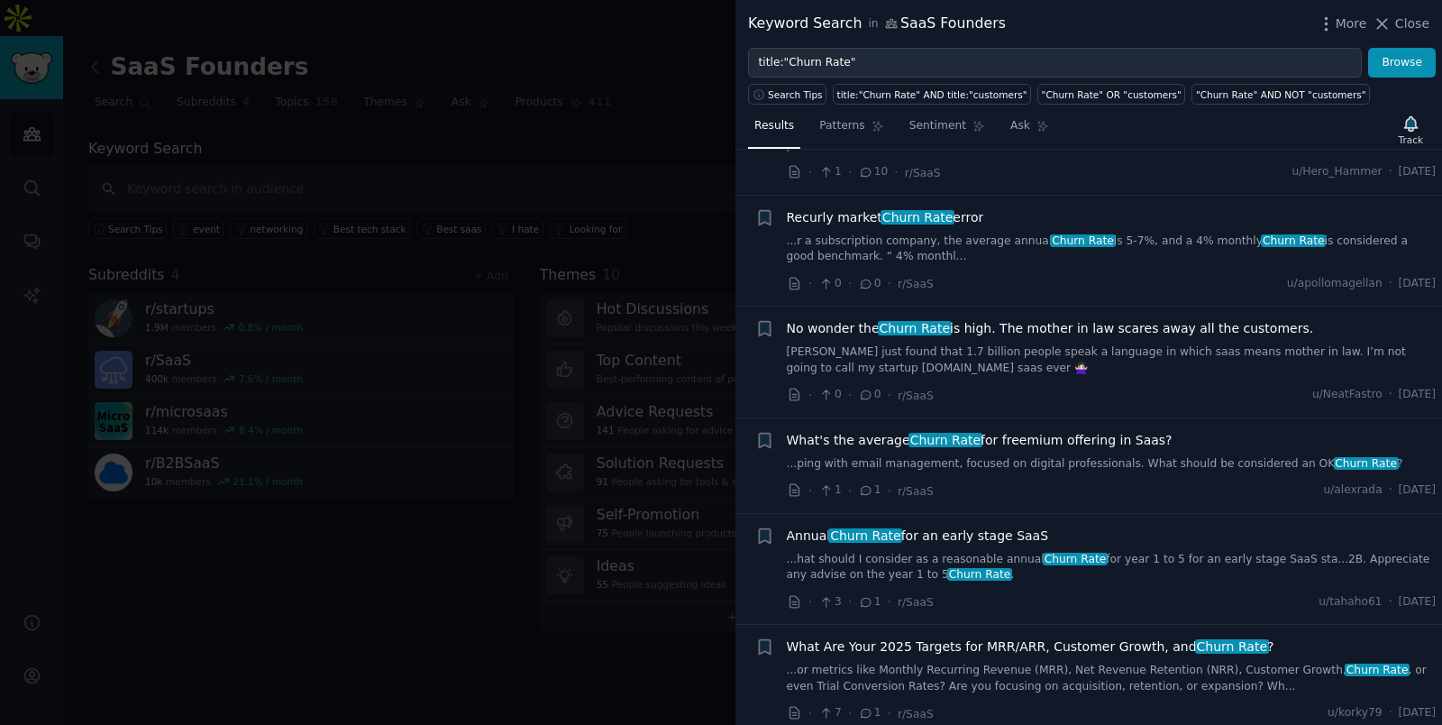
scroll to position [382, 0]
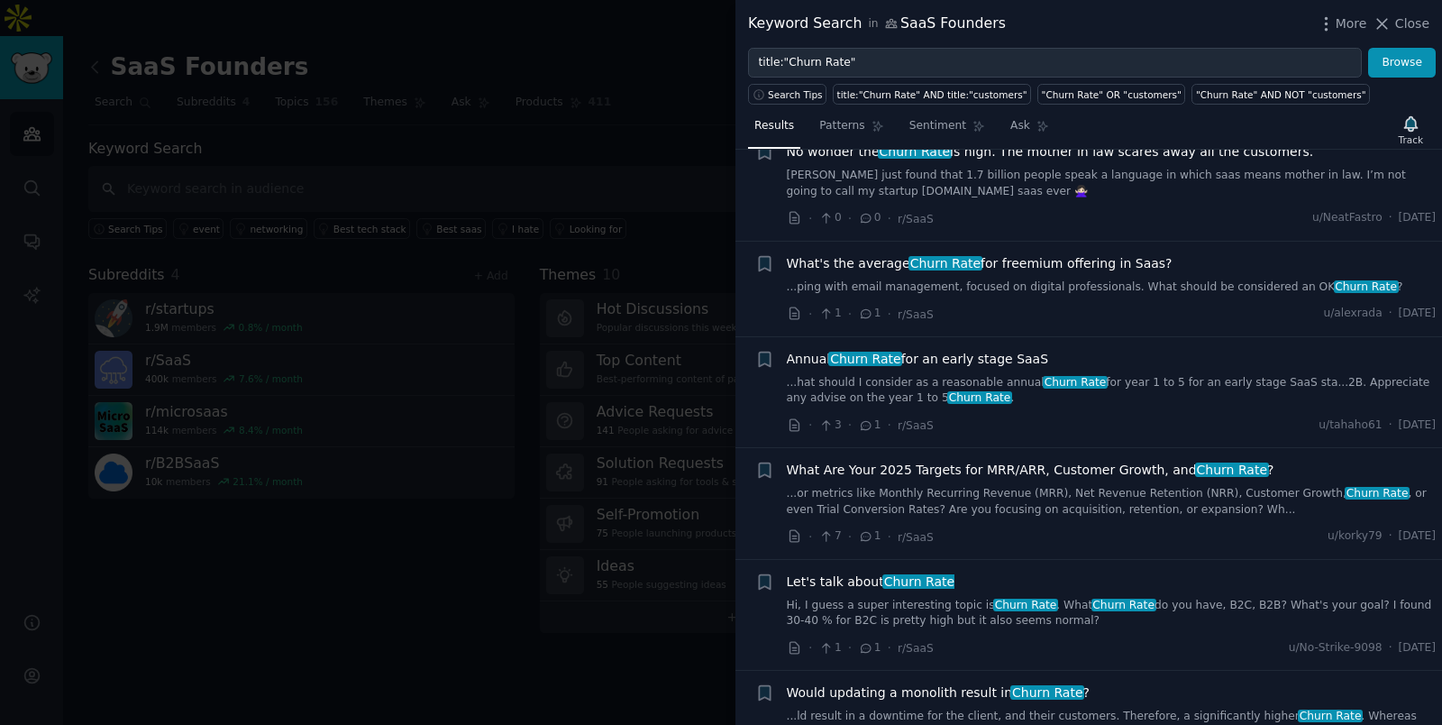
click at [944, 607] on link "Hi, I guess a super interesting topic is Churn Rate . What Churn Rate do you ha…" at bounding box center [1112, 613] width 650 height 32
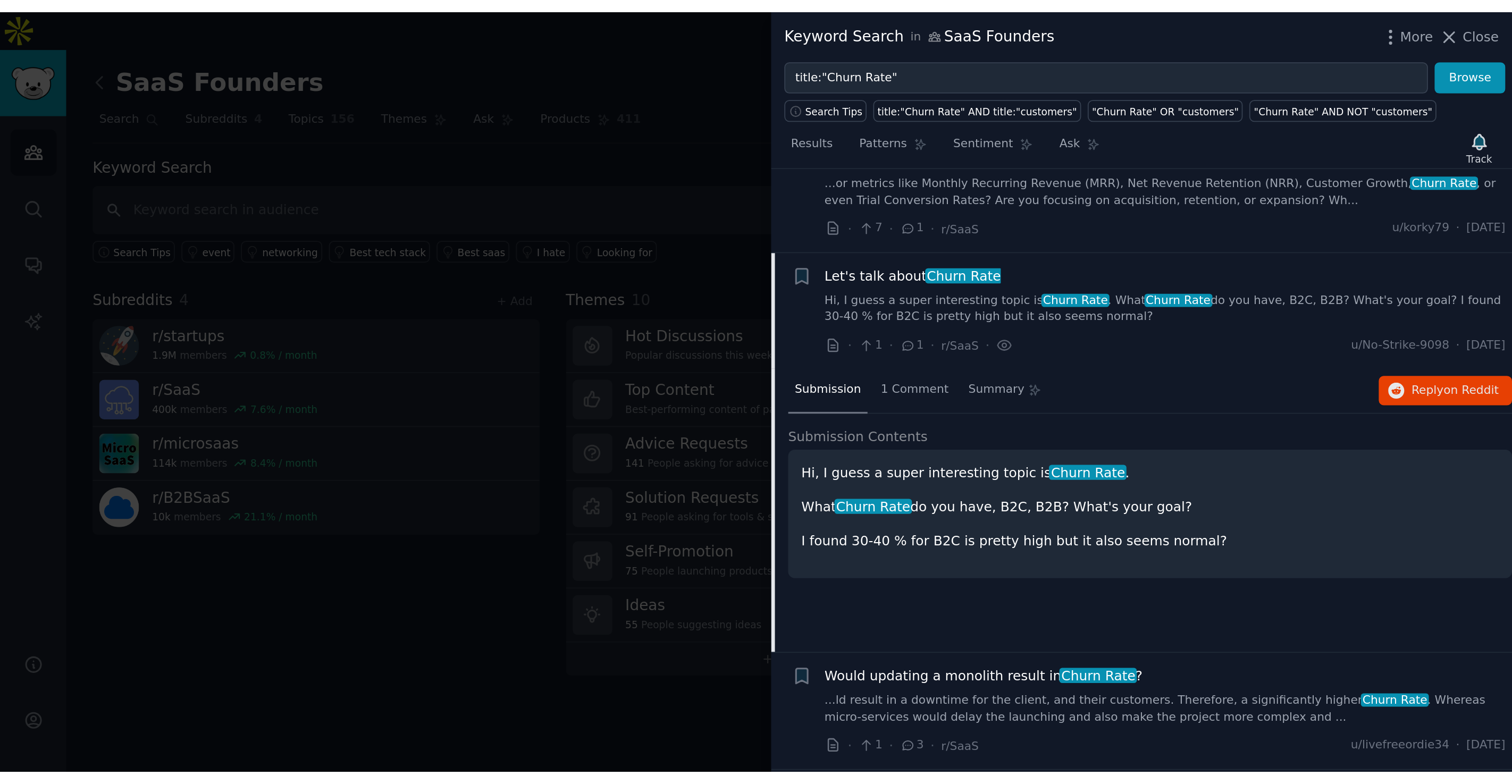
scroll to position [467, 0]
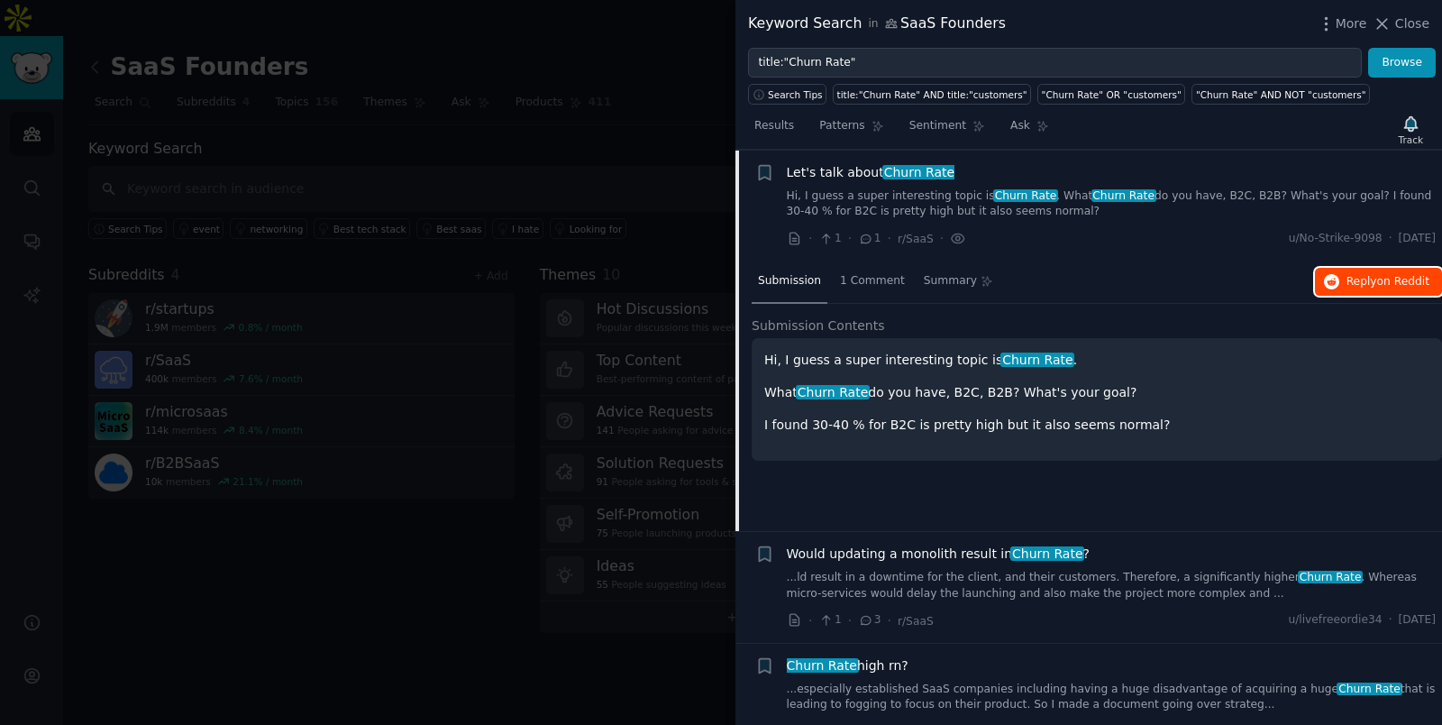
click at [1337, 279] on button "Reply on Reddit" at bounding box center [1378, 282] width 127 height 29
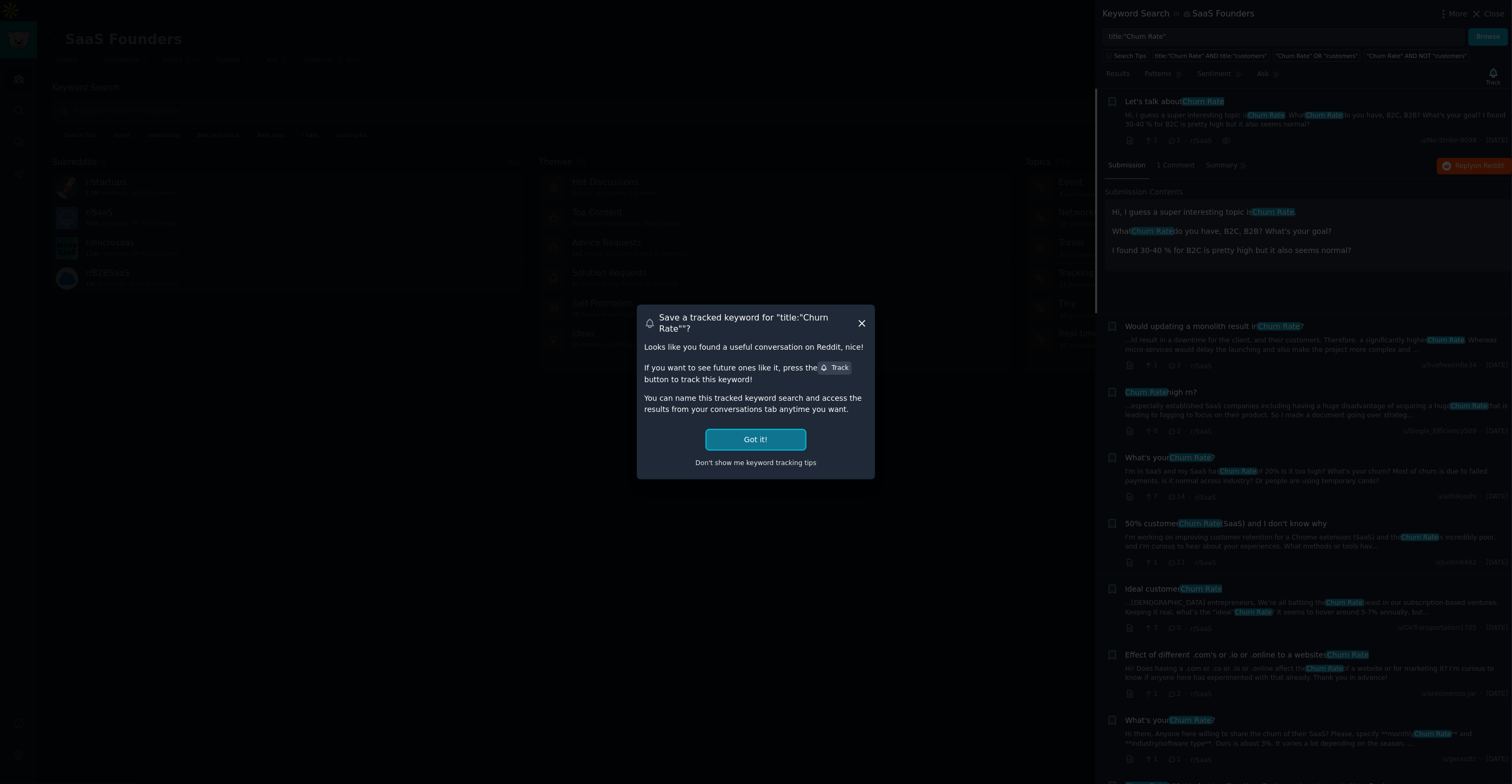
click at [748, 432] on button "Got it!" at bounding box center [756, 439] width 99 height 19
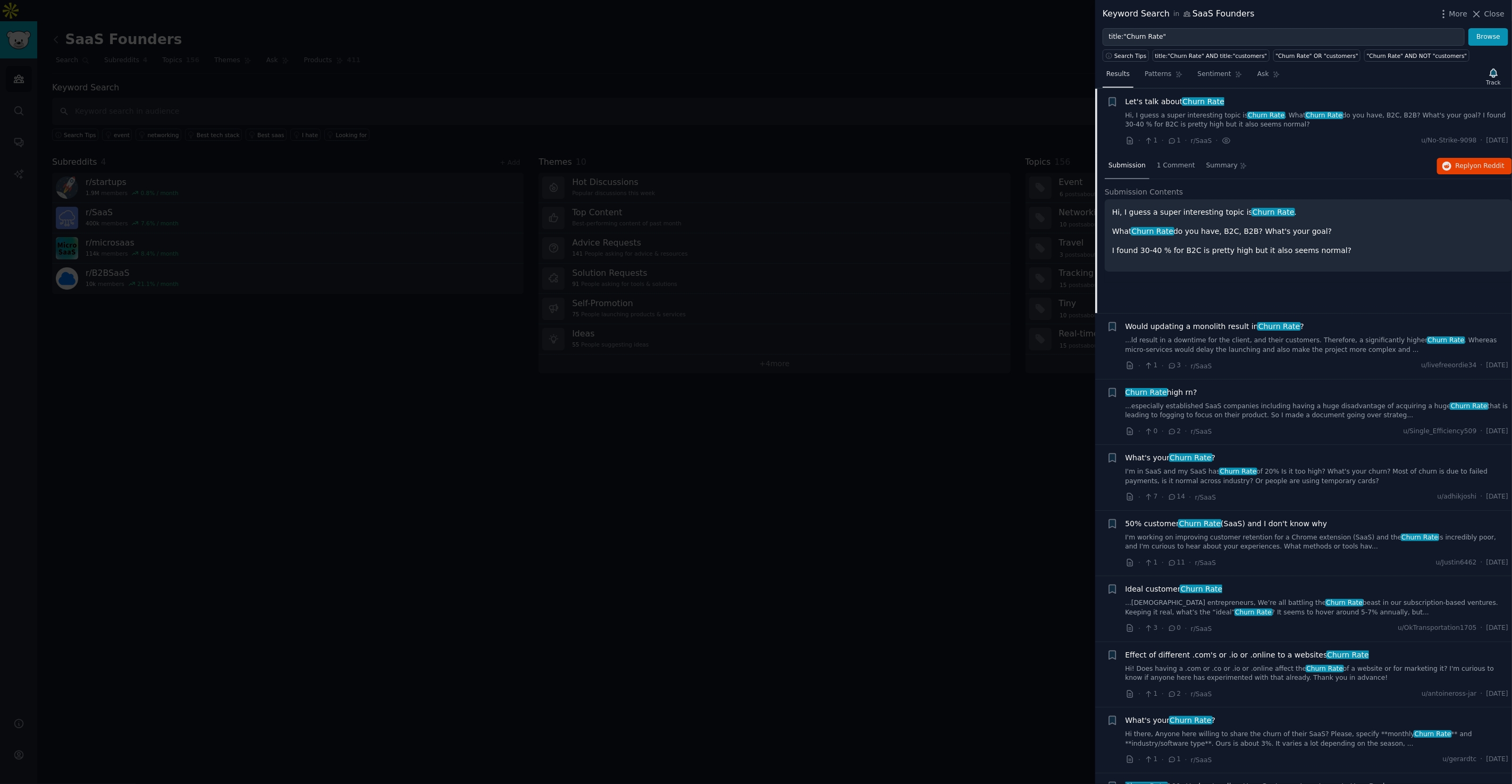
click at [1020, 78] on span "Results" at bounding box center [1118, 74] width 24 height 9
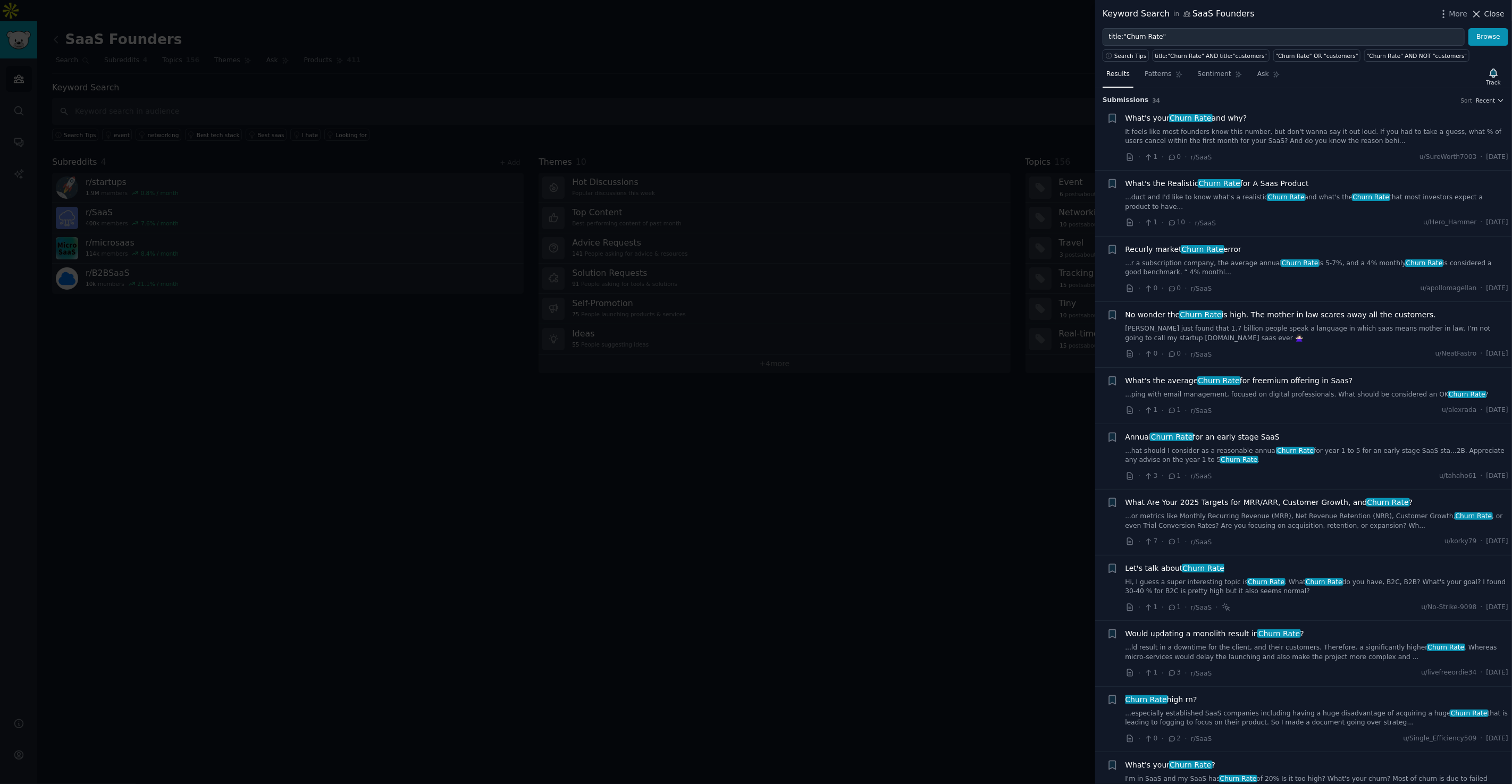
click at [1020, 14] on span "Close" at bounding box center [1494, 14] width 20 height 11
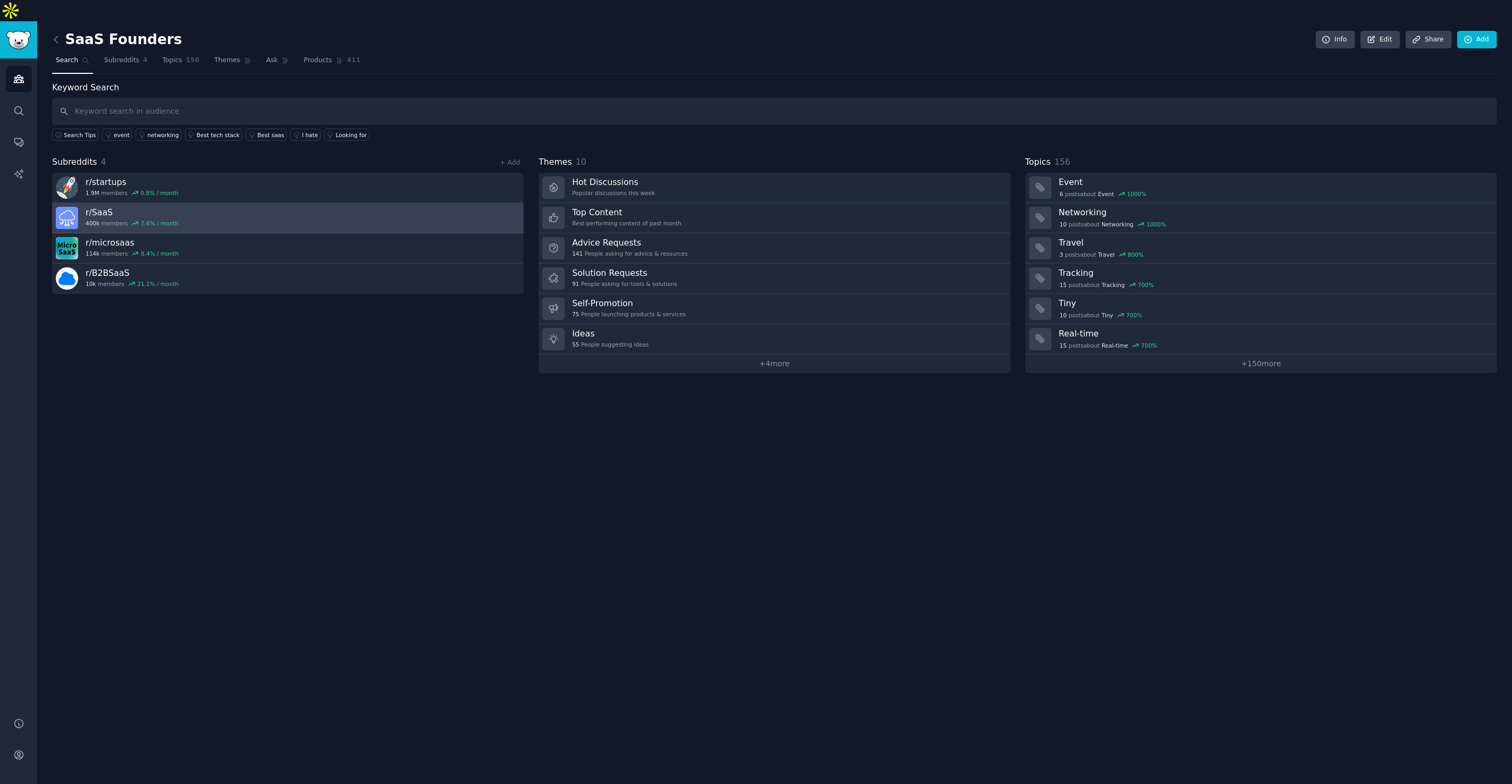
click at [130, 207] on h3 "r/ SaaS" at bounding box center [132, 212] width 93 height 11
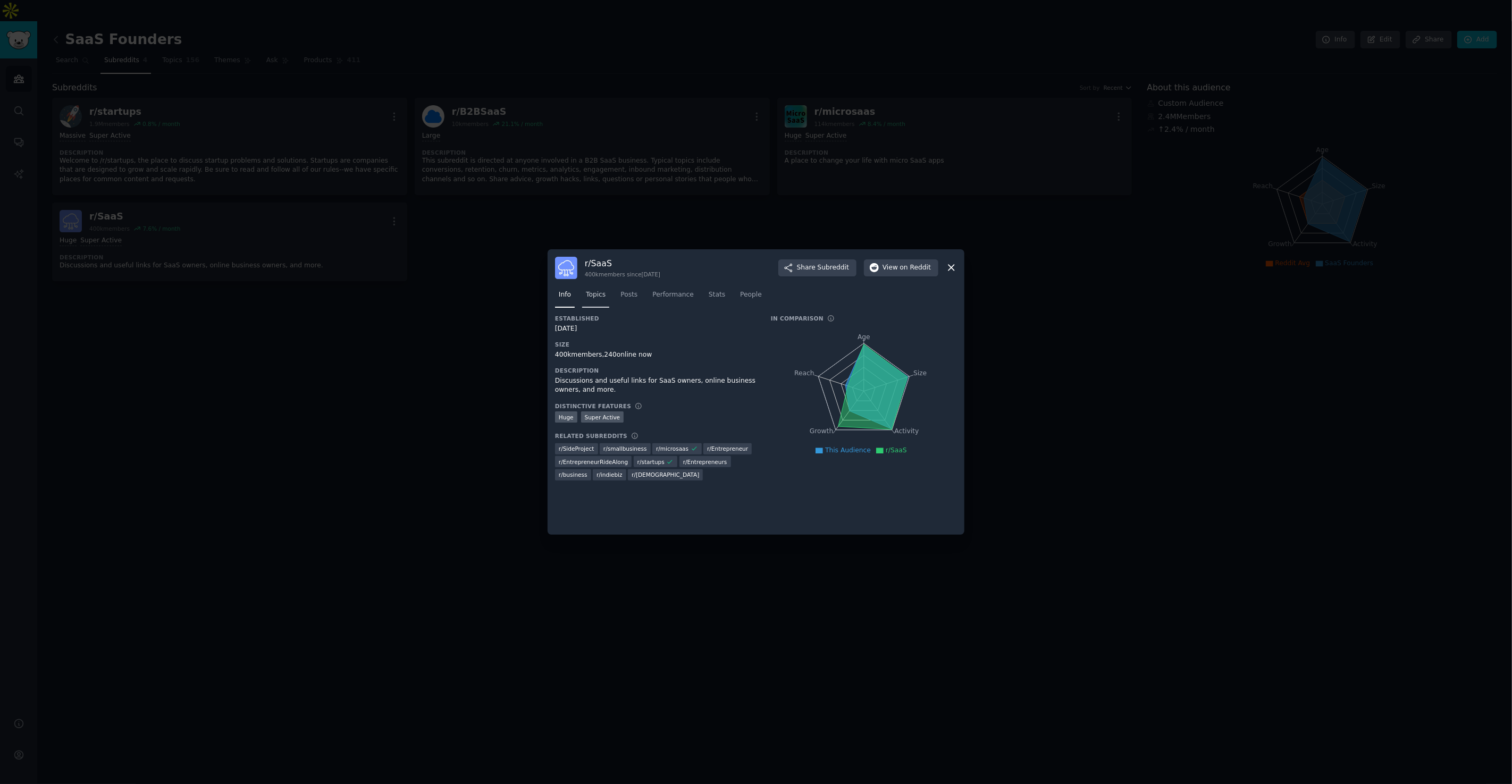
click at [599, 294] on span "Topics" at bounding box center [595, 295] width 19 height 9
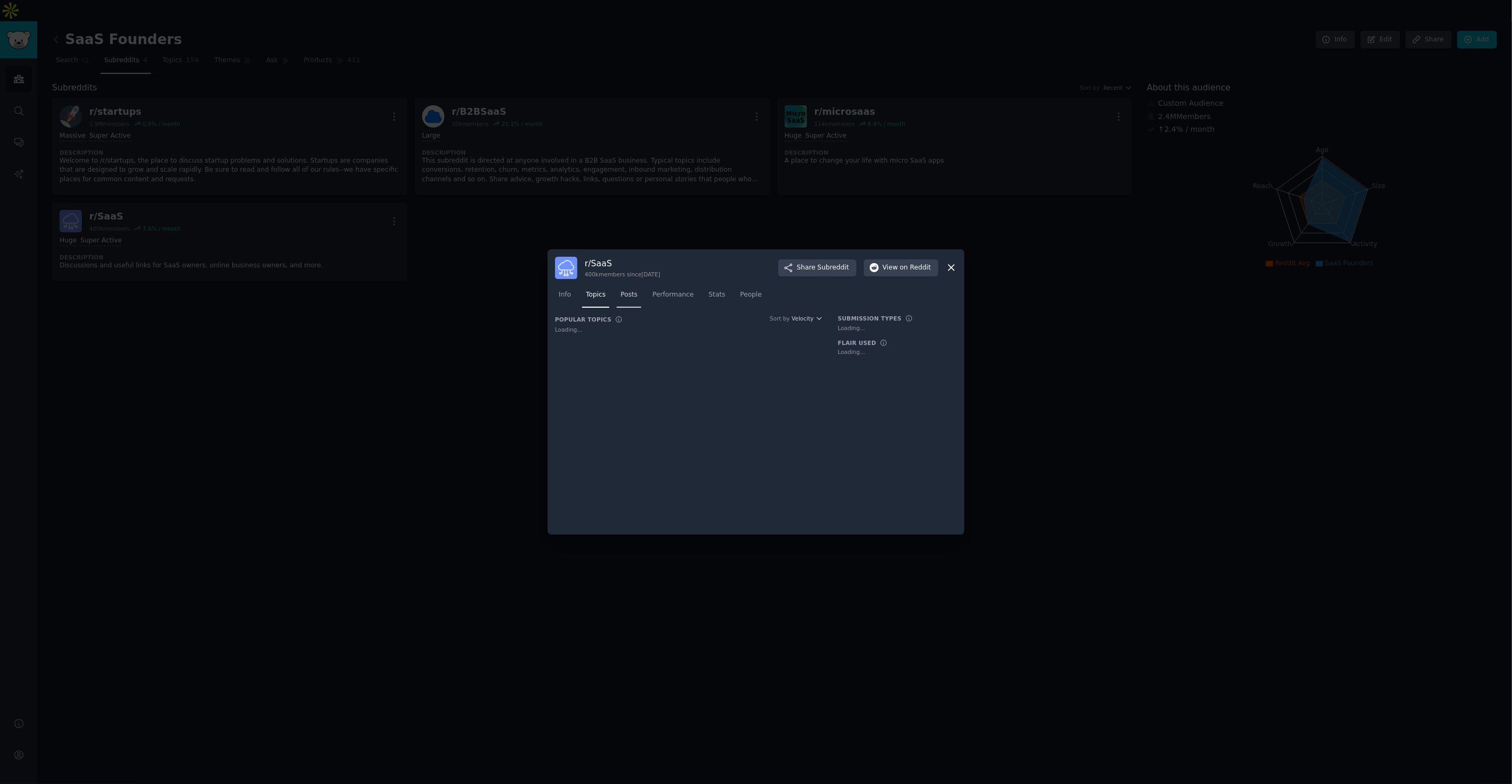
click at [619, 294] on link "Posts" at bounding box center [628, 297] width 24 height 22
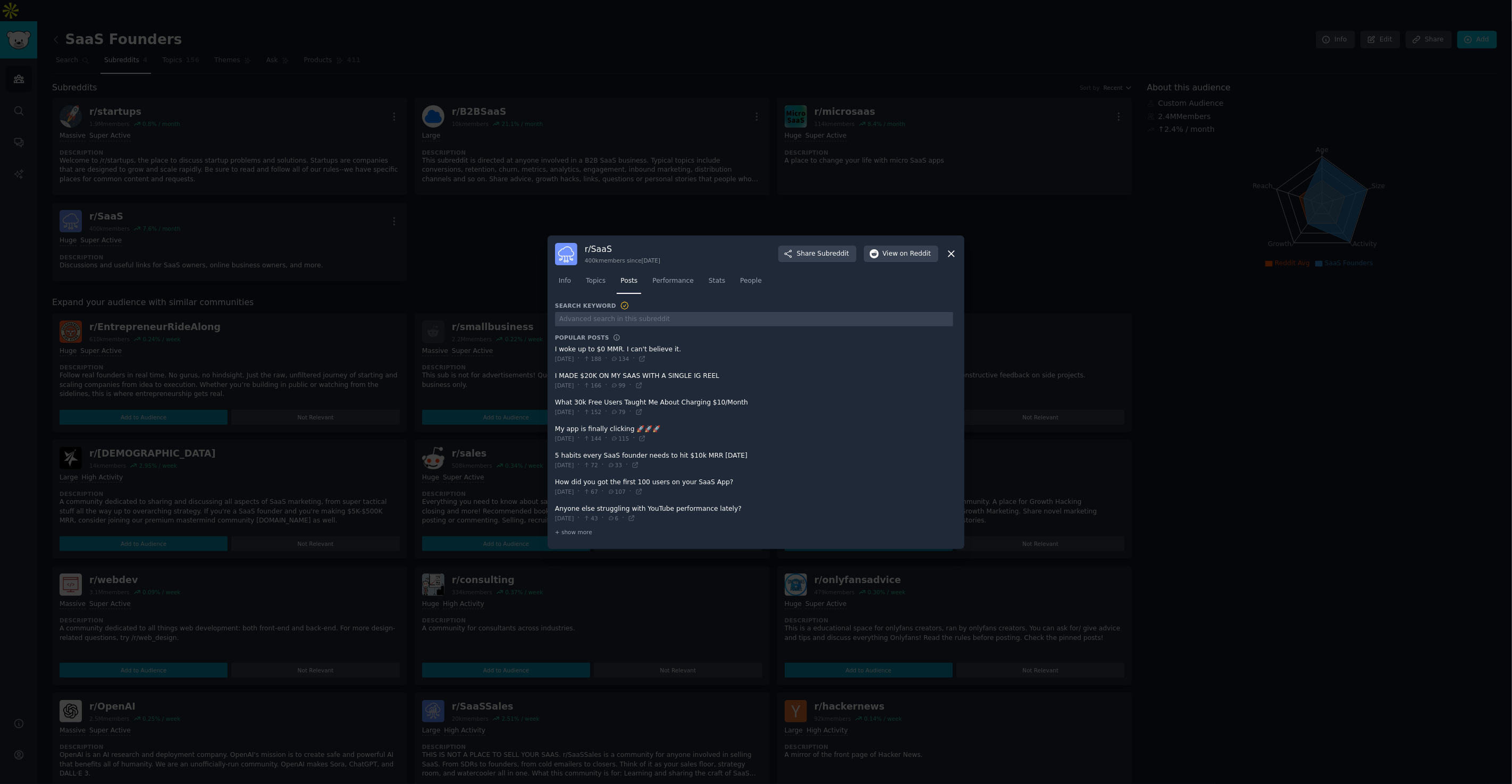
click at [701, 347] on span at bounding box center [754, 355] width 398 height 26
